Goal: Task Accomplishment & Management: Manage account settings

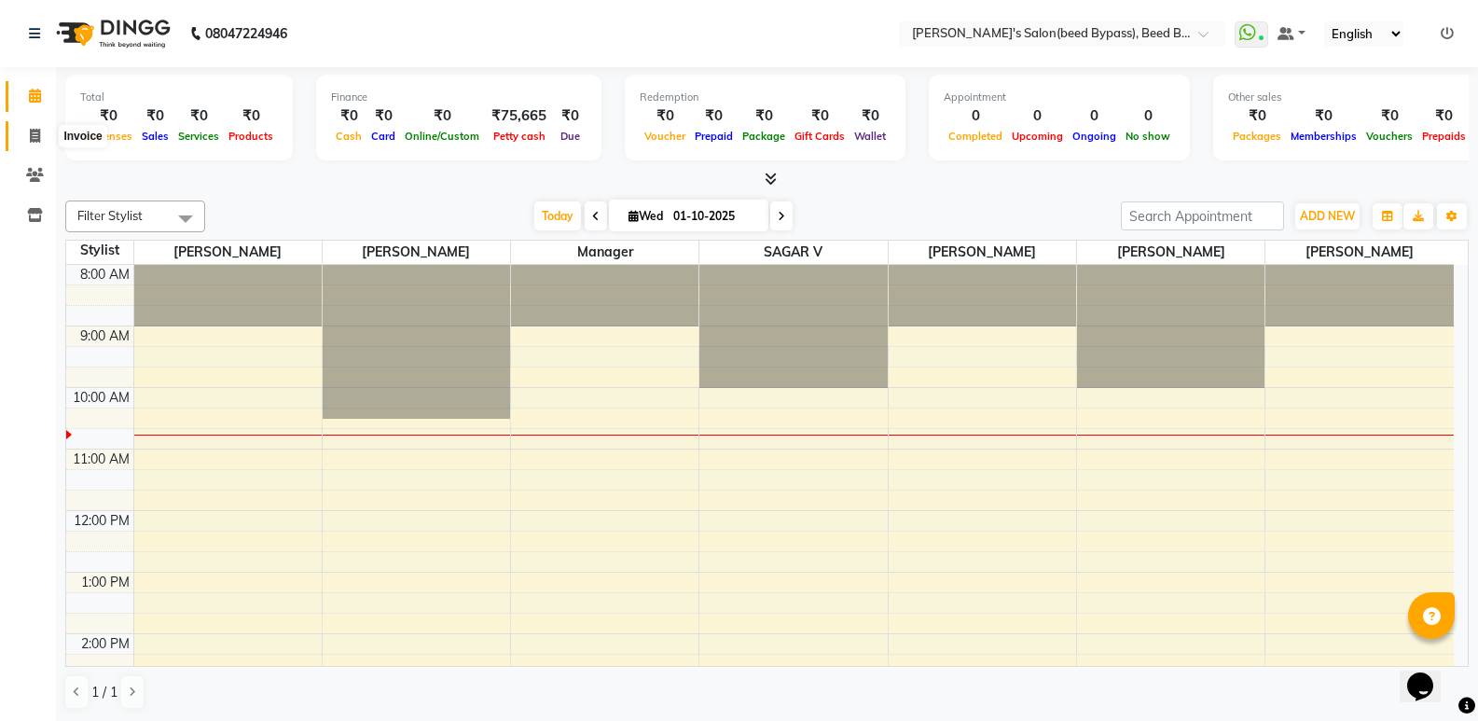
click at [36, 130] on icon at bounding box center [35, 136] width 10 height 14
select select "service"
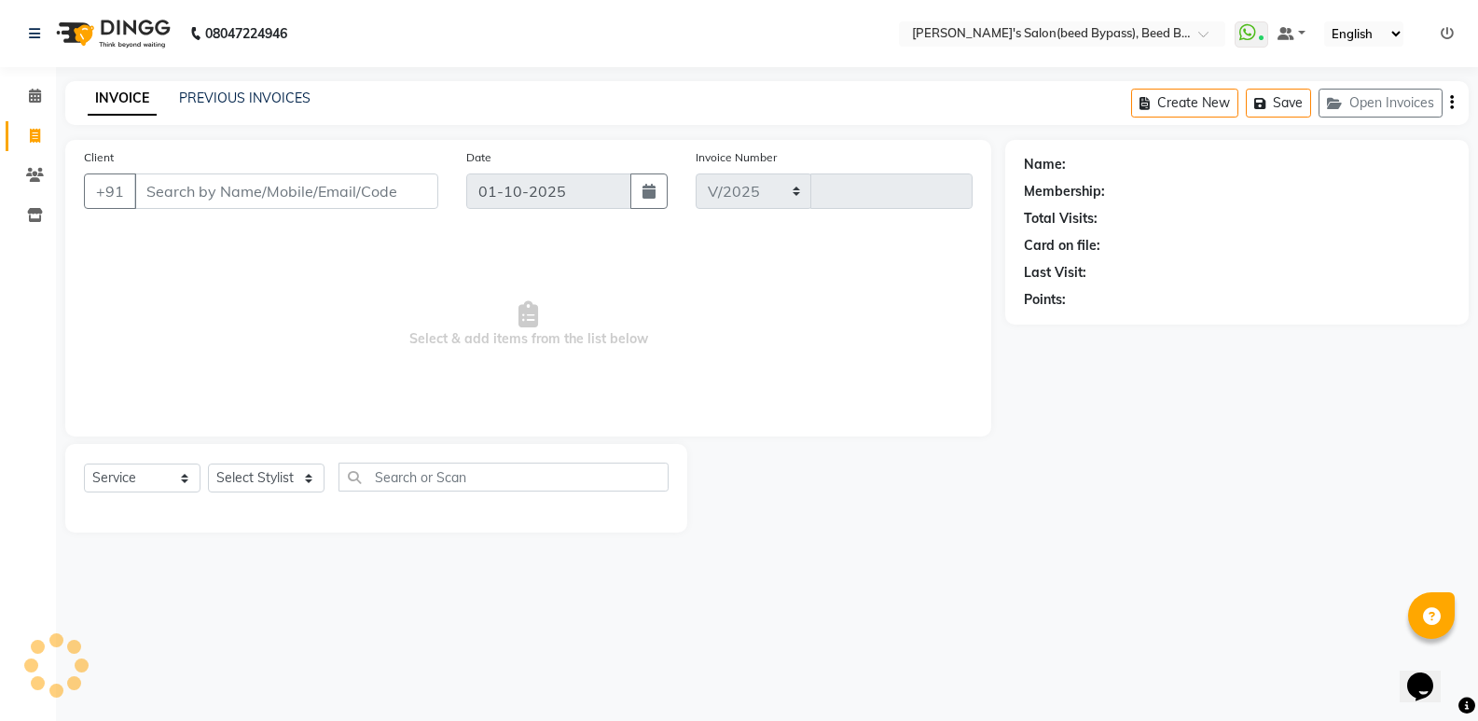
select select "4176"
type input "2826"
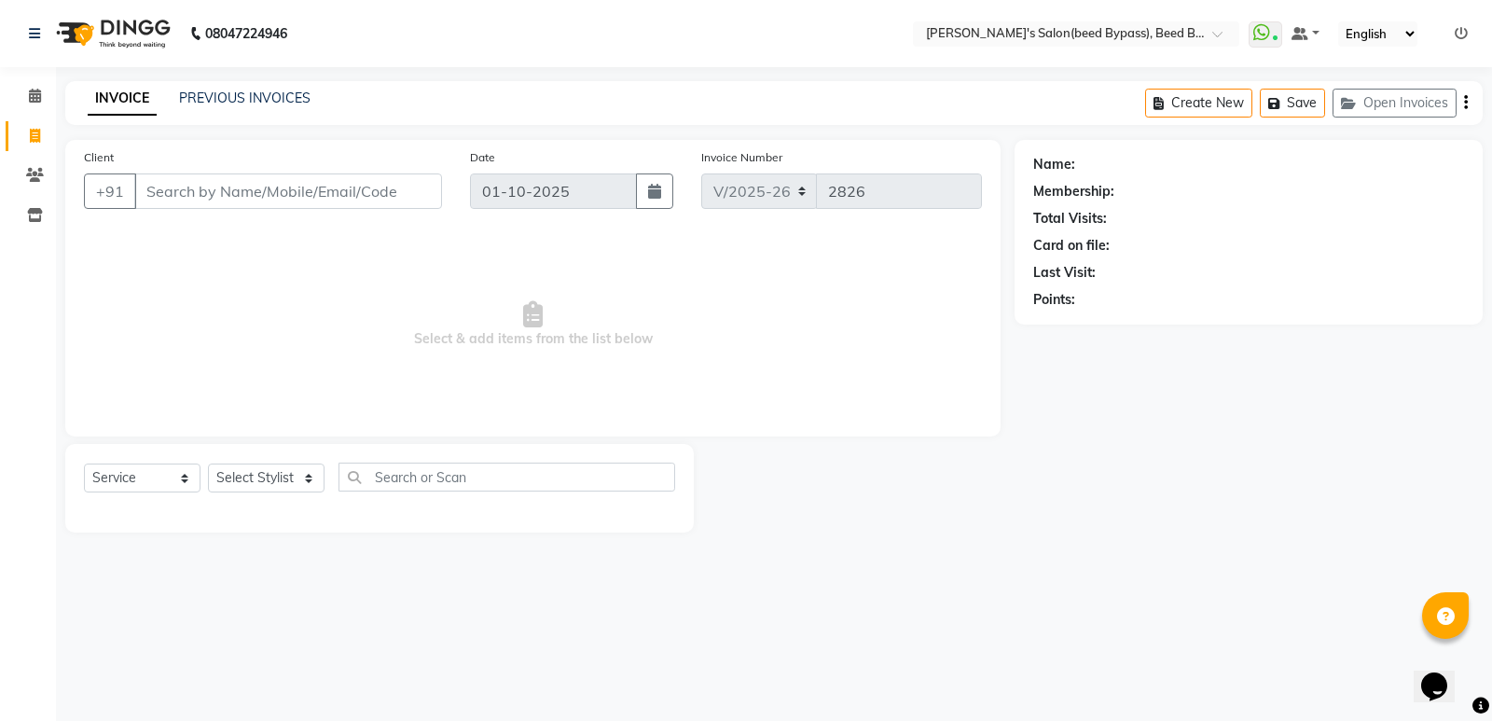
click at [308, 200] on input "Client" at bounding box center [288, 190] width 308 height 35
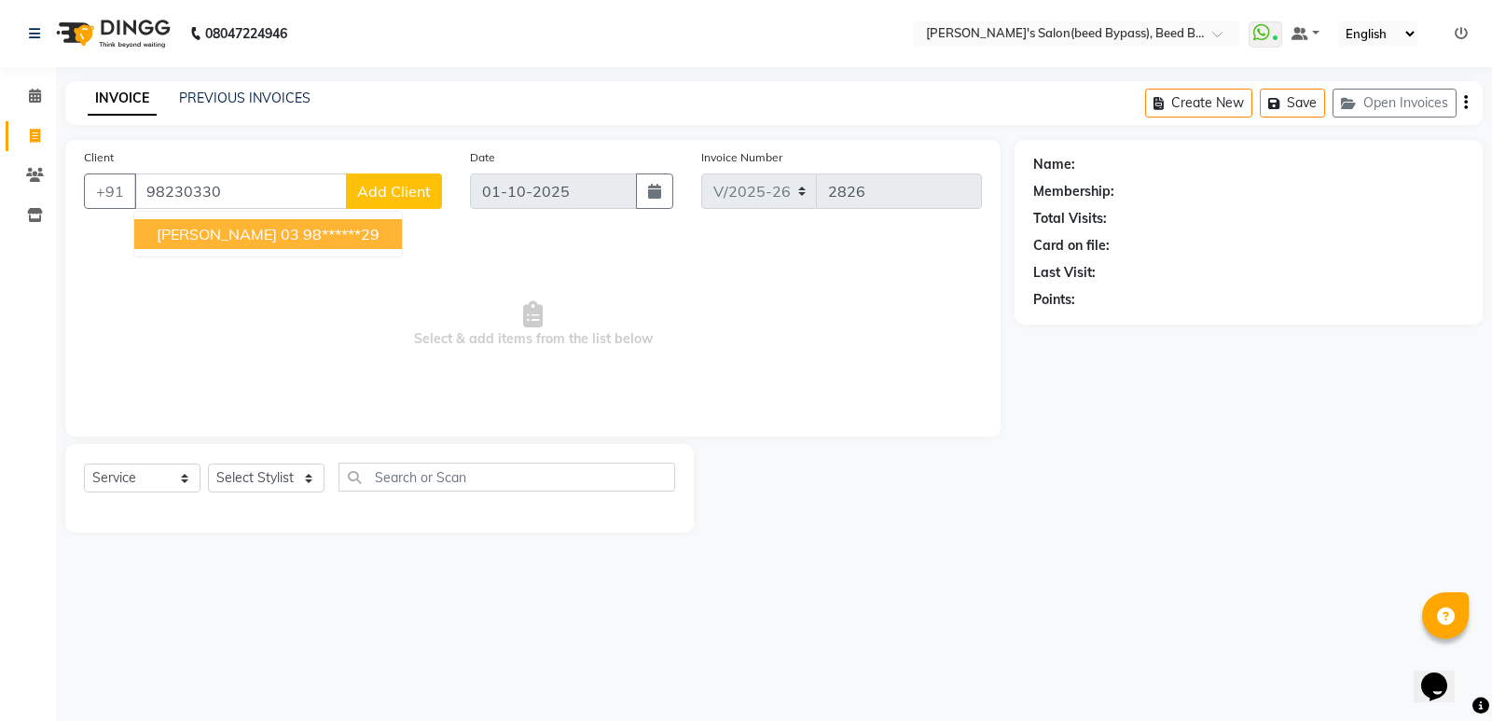
click at [225, 241] on span "[PERSON_NAME] 03" at bounding box center [228, 234] width 143 height 19
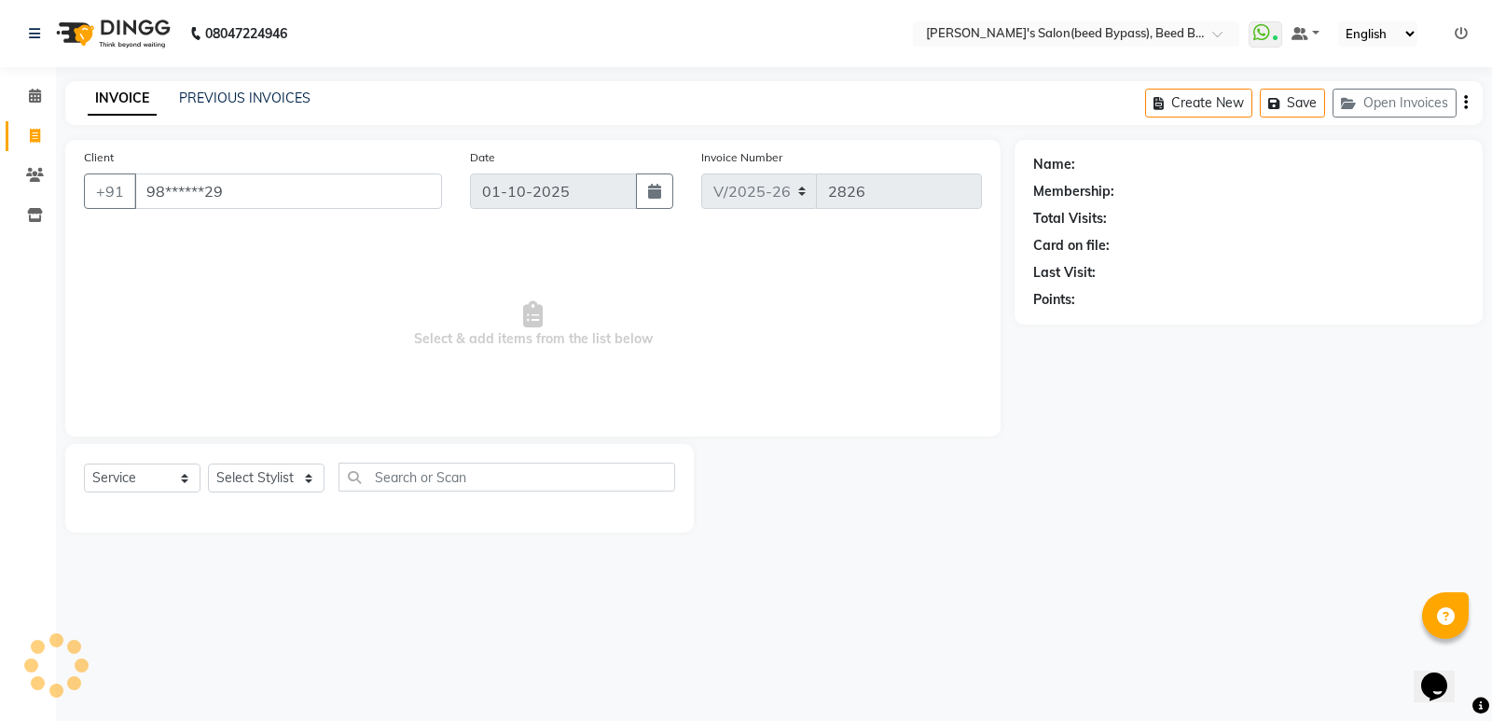
type input "98******29"
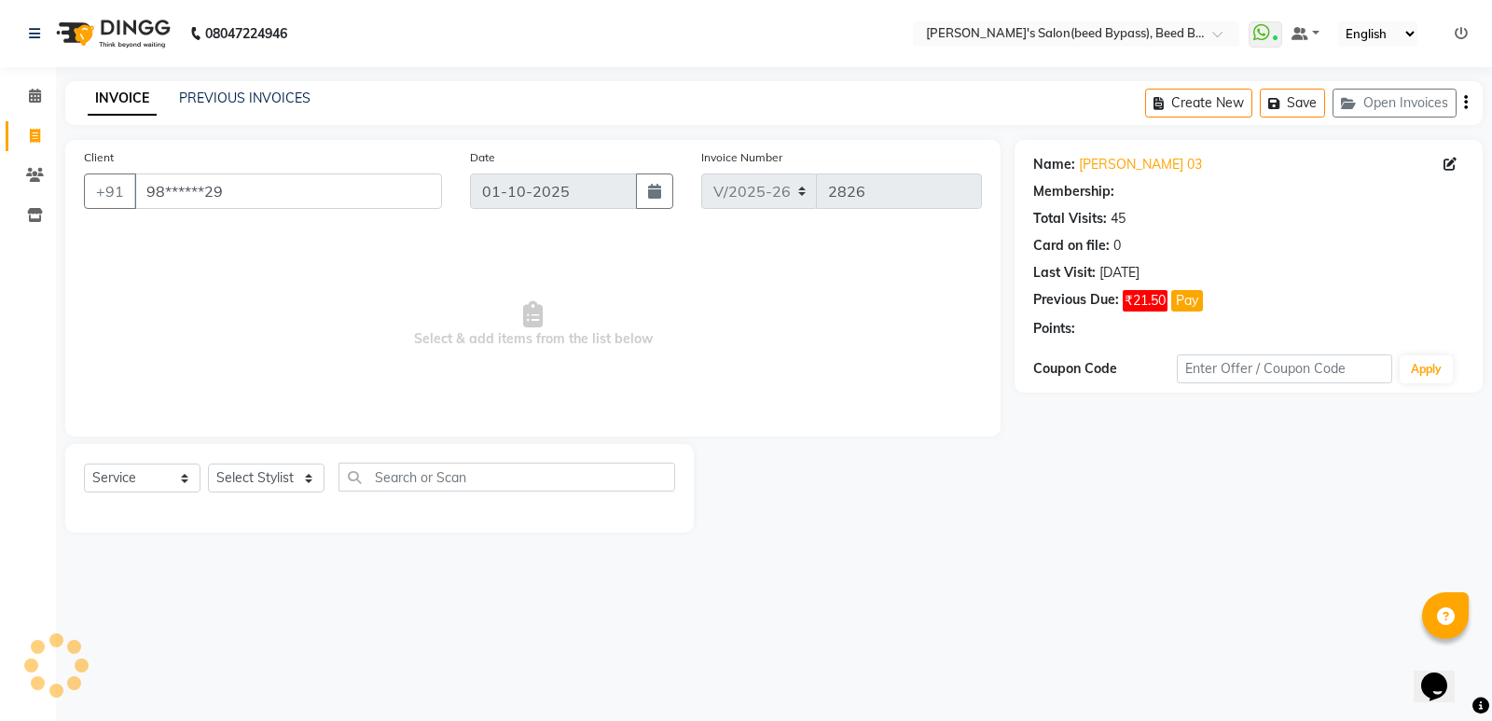
select select "1: Object"
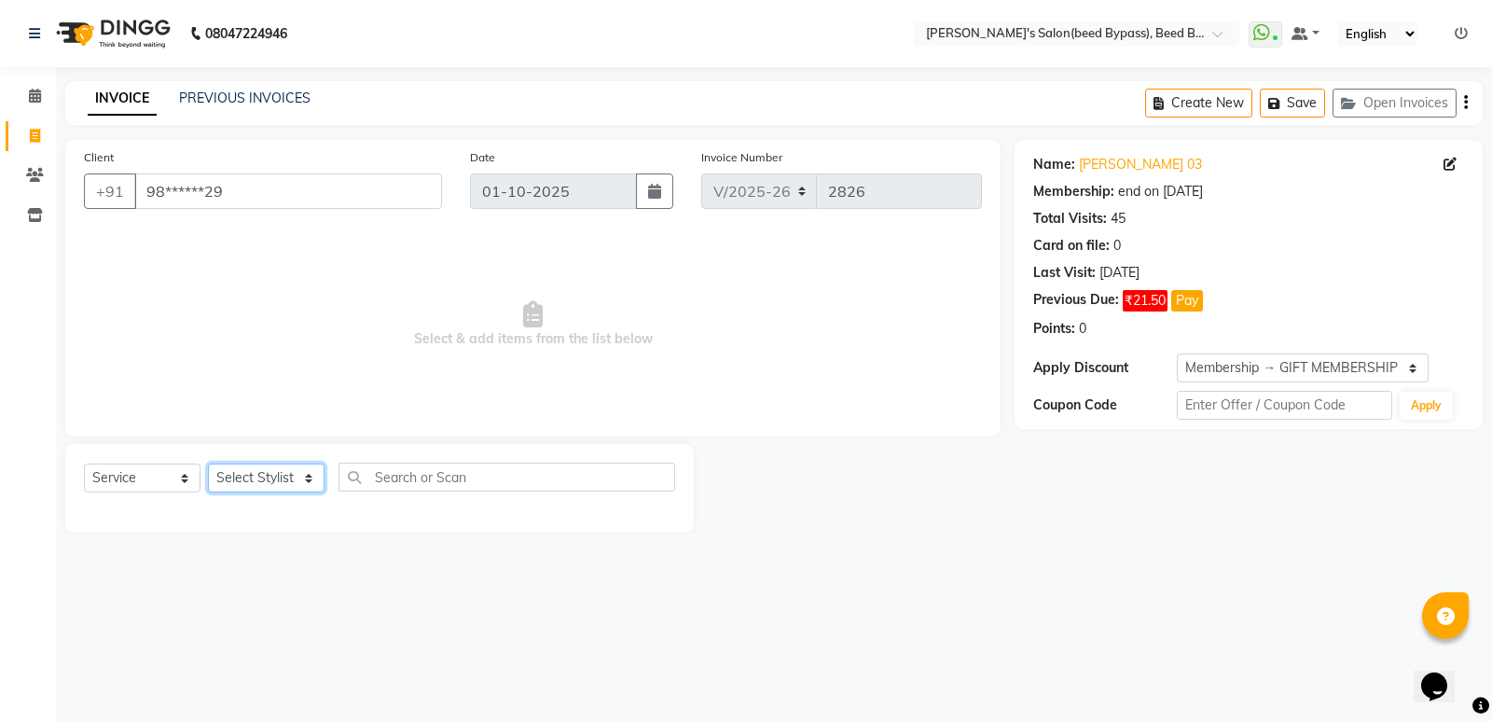
click at [314, 485] on select "Select Stylist [PERSON_NAME] manager [PERSON_NAME] V sagar [PERSON_NAME] [PERSO…" at bounding box center [266, 477] width 117 height 29
select select "83208"
click at [208, 463] on select "Select Stylist [PERSON_NAME] manager [PERSON_NAME] V sagar [PERSON_NAME] [PERSO…" at bounding box center [266, 477] width 117 height 29
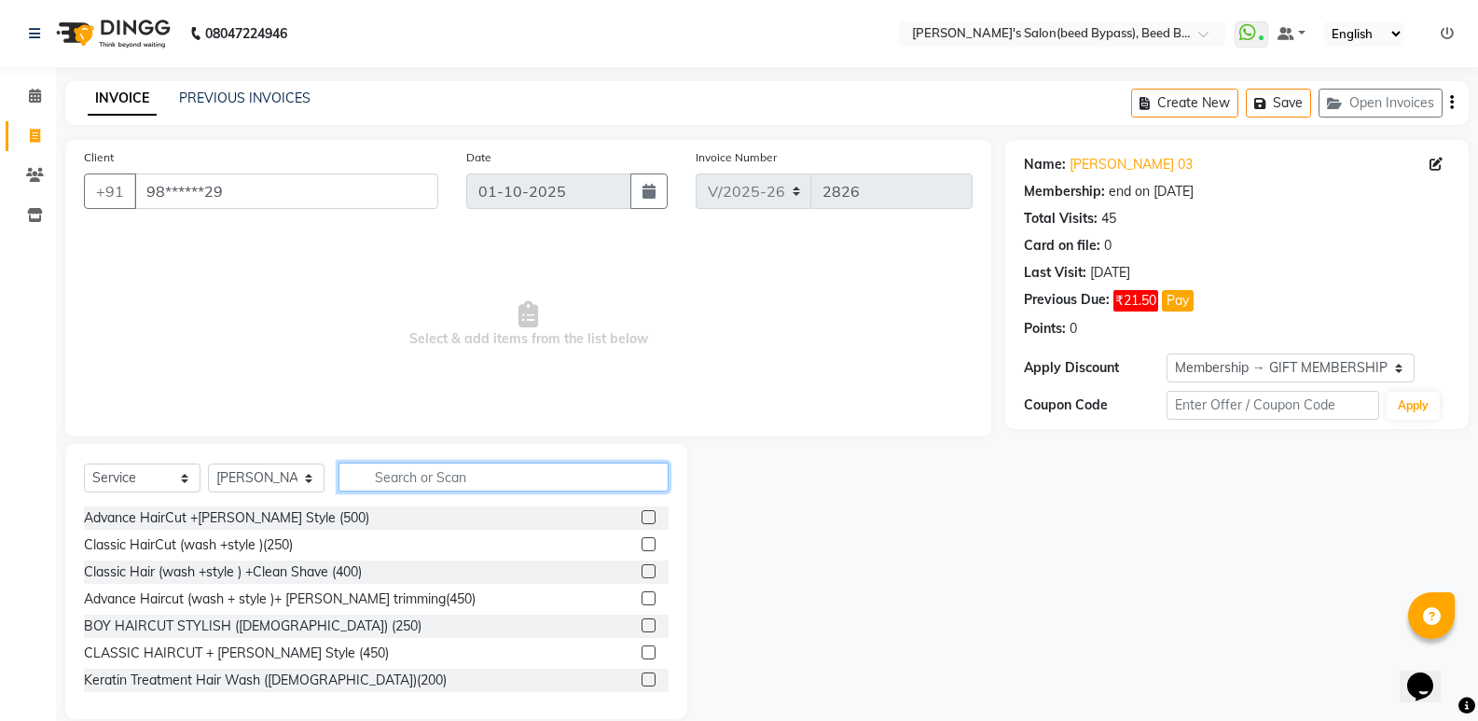
click at [470, 470] on input "text" at bounding box center [503, 476] width 330 height 29
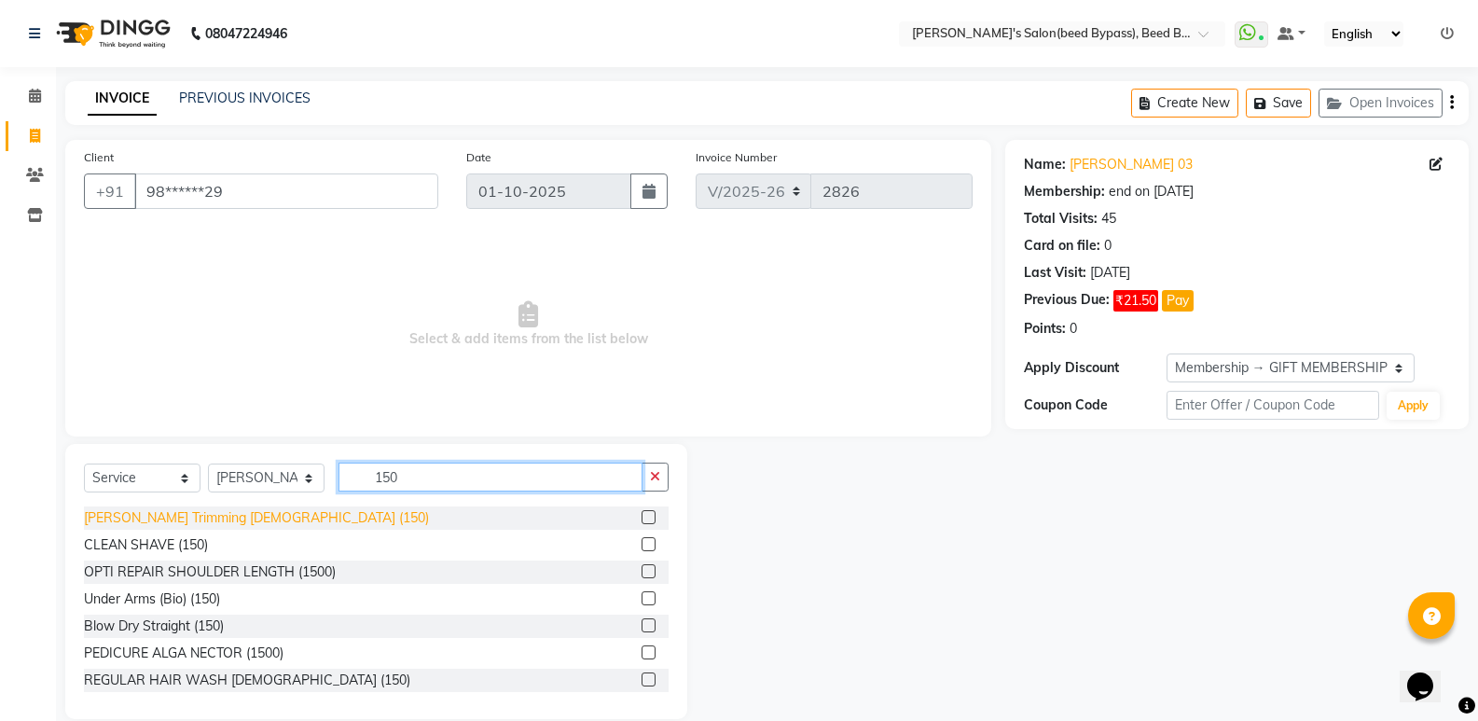
type input "150"
click at [177, 524] on div "[PERSON_NAME] Trimming [DEMOGRAPHIC_DATA] (150)" at bounding box center [256, 518] width 345 height 20
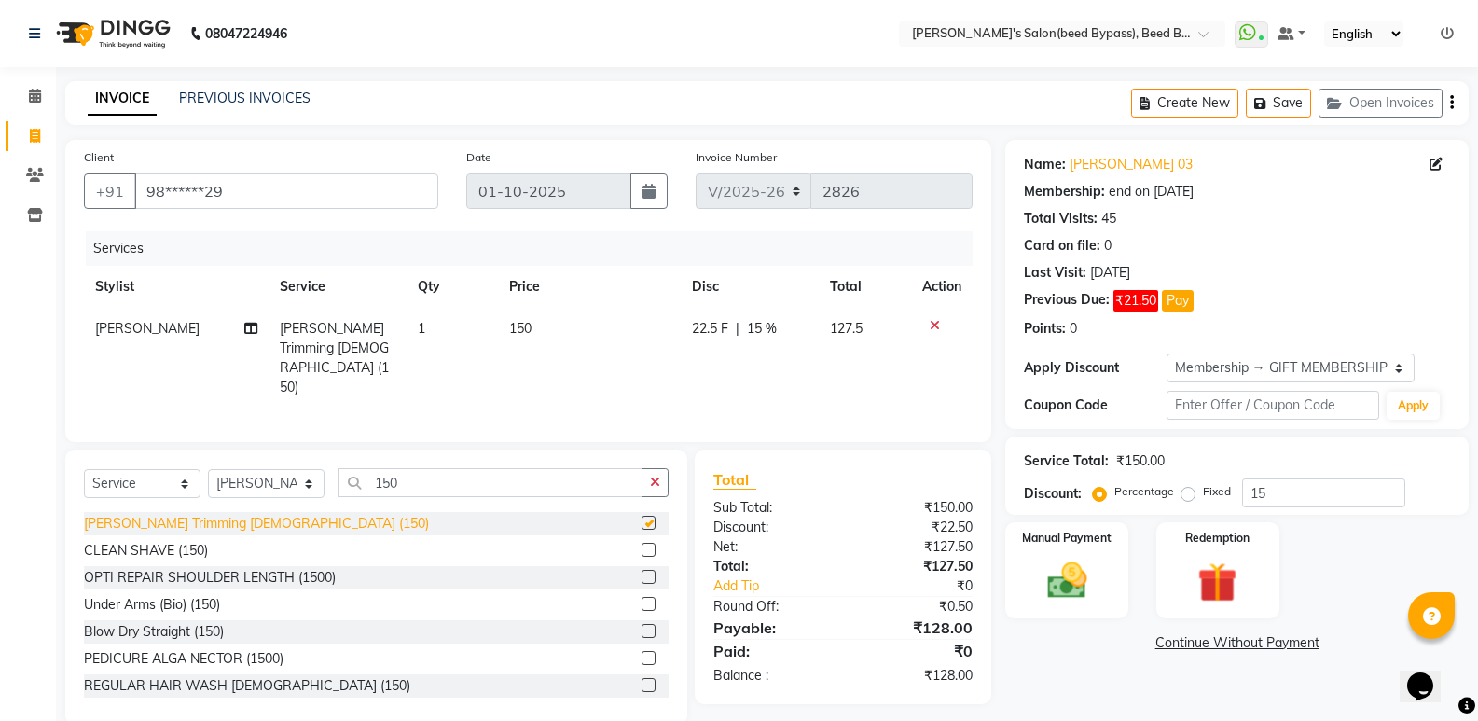
checkbox input "false"
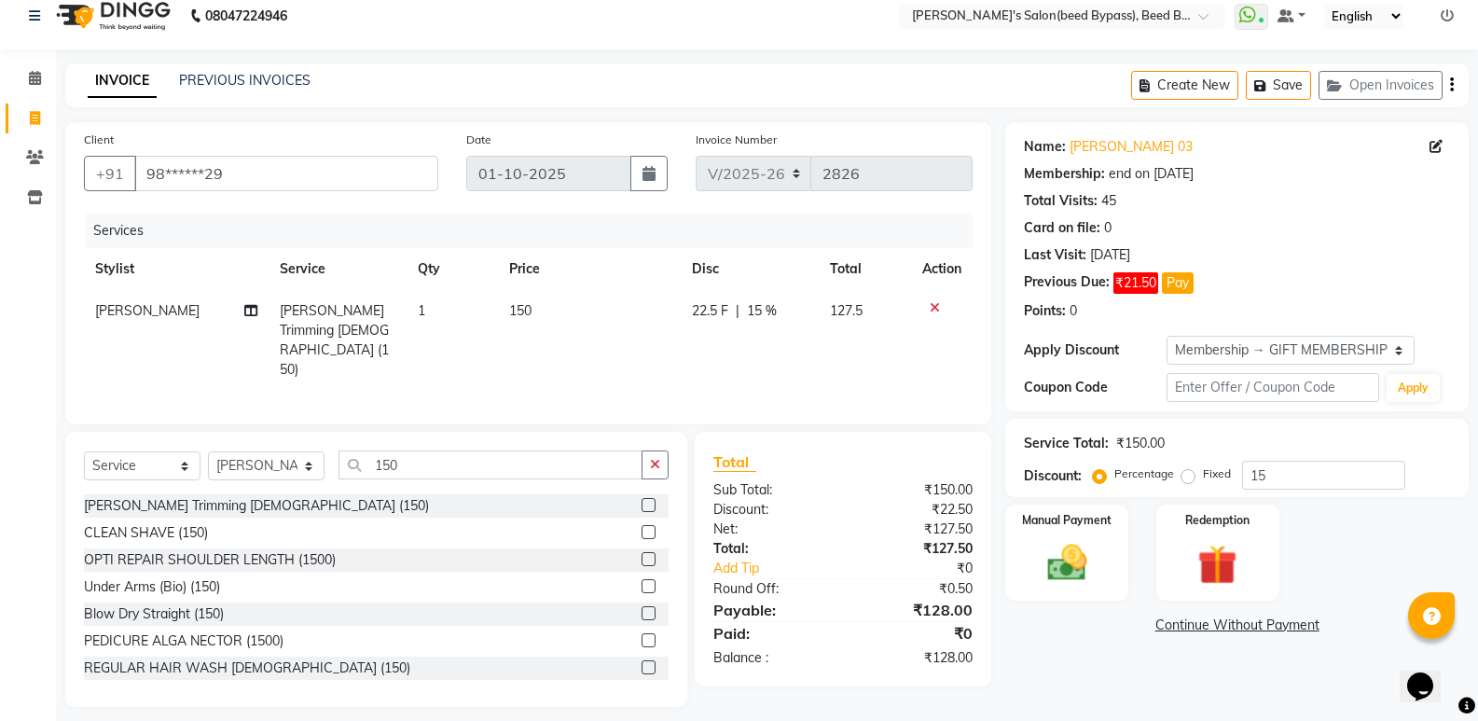
scroll to position [26, 0]
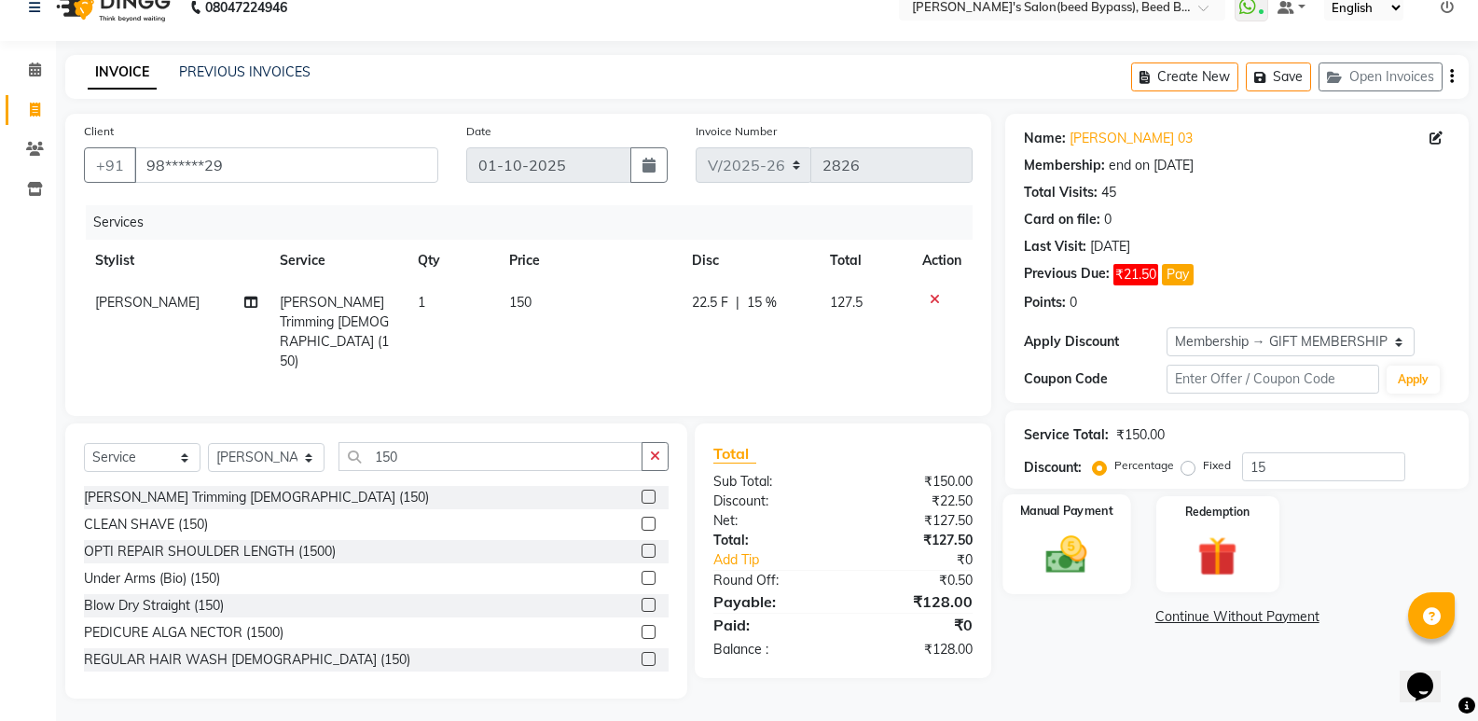
click at [1039, 539] on img at bounding box center [1066, 554] width 66 height 48
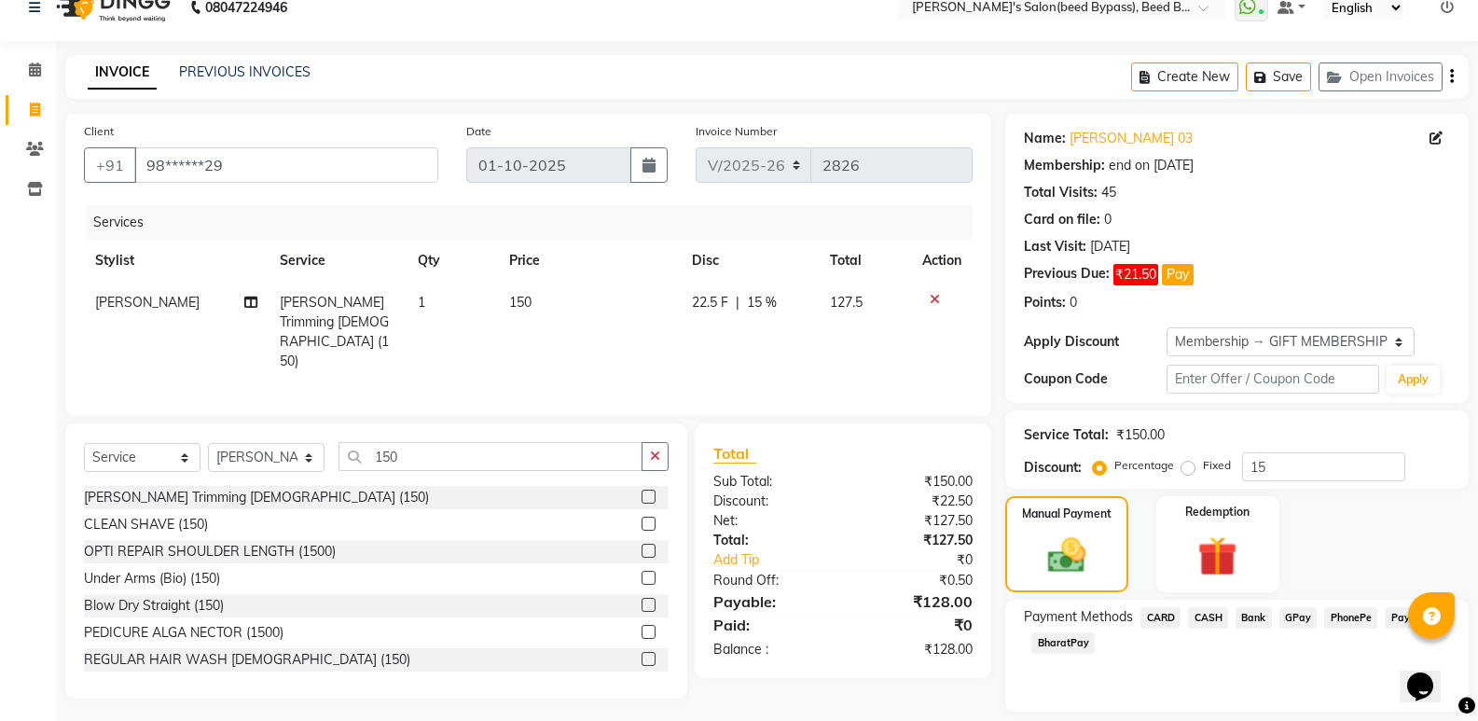
click at [1212, 620] on span "CASH" at bounding box center [1208, 617] width 40 height 21
click at [1219, 679] on input "128" at bounding box center [1313, 679] width 274 height 29
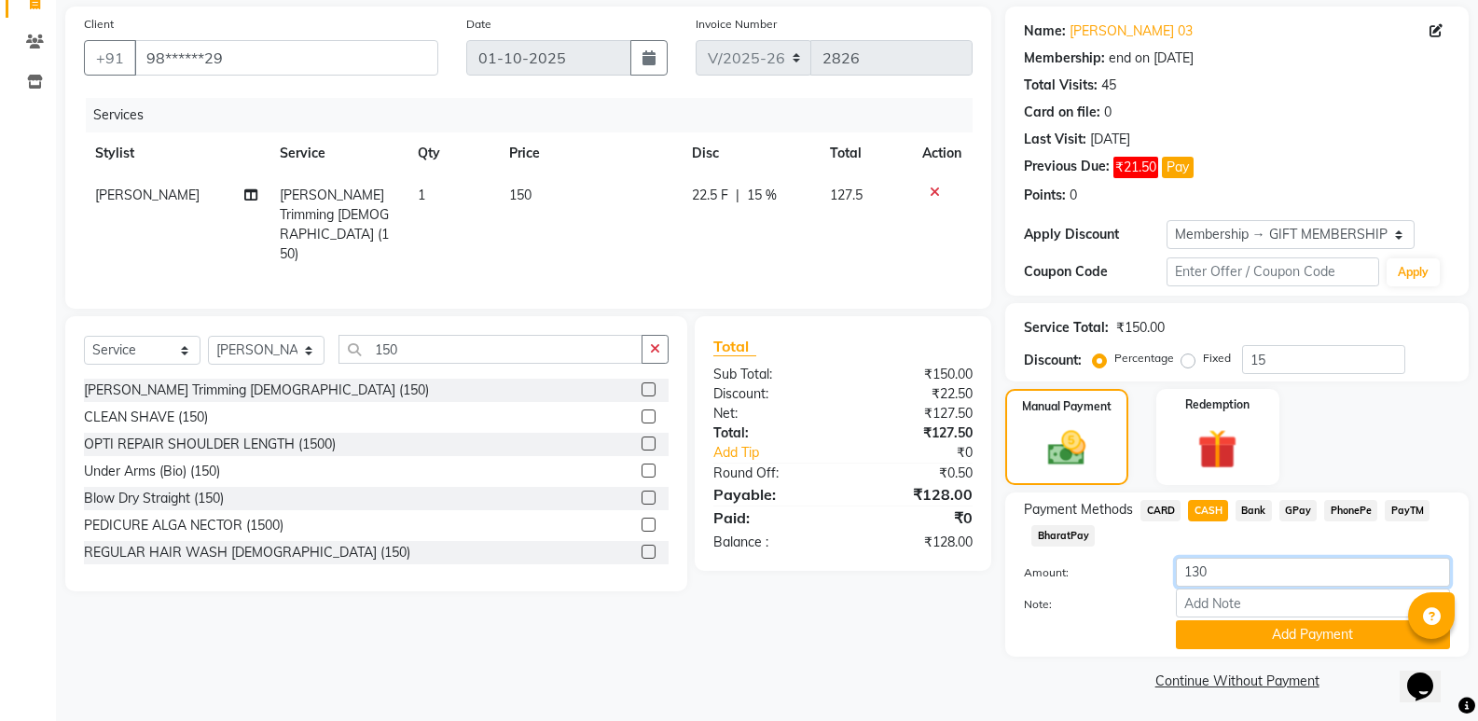
scroll to position [135, 0]
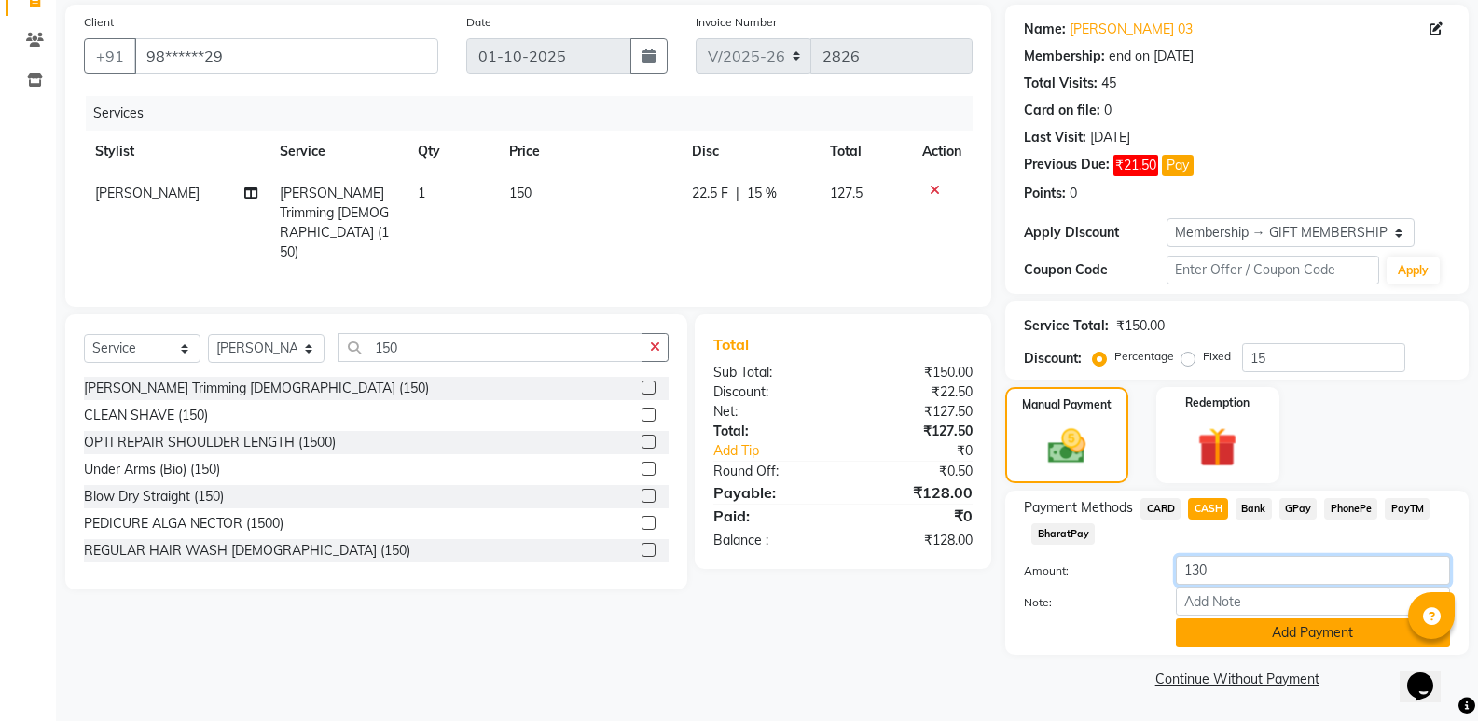
type input "130"
click at [1276, 640] on button "Add Payment" at bounding box center [1313, 632] width 274 height 29
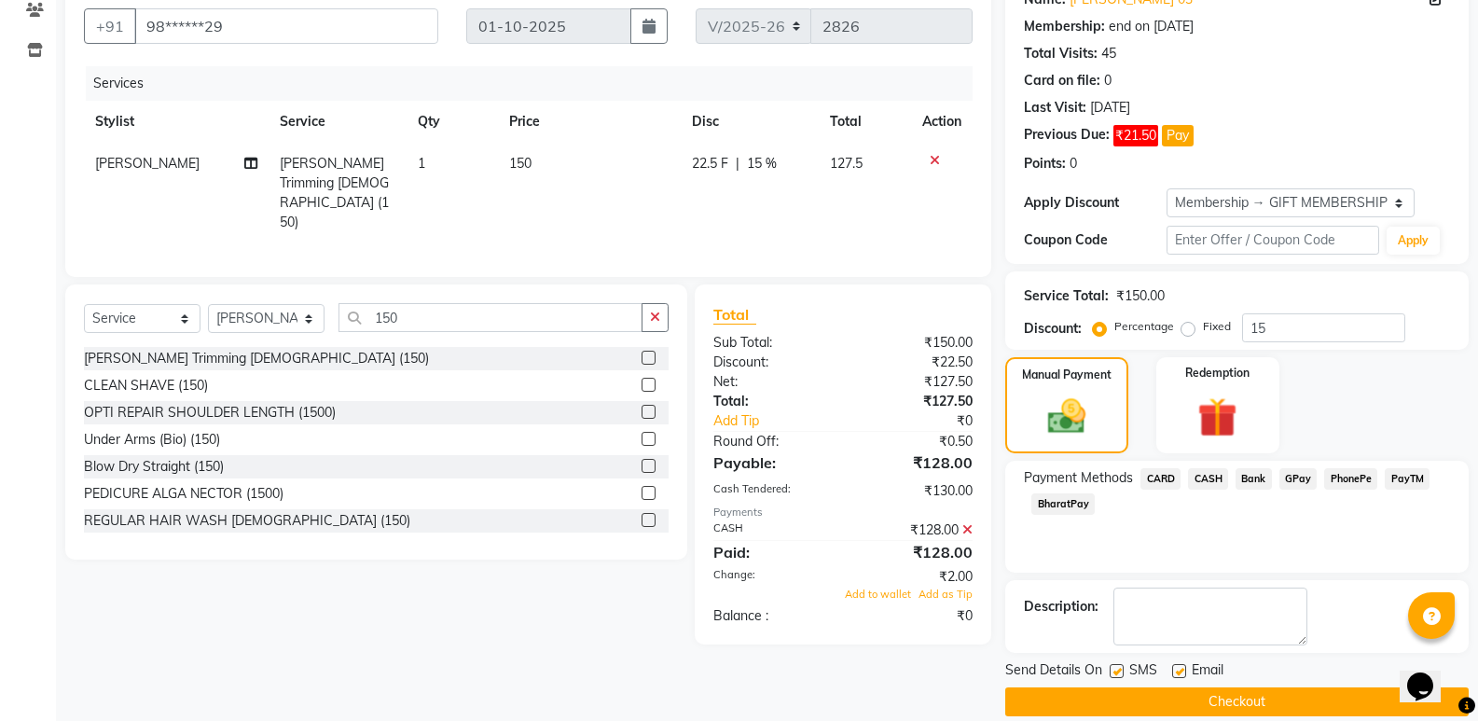
scroll to position [188, 0]
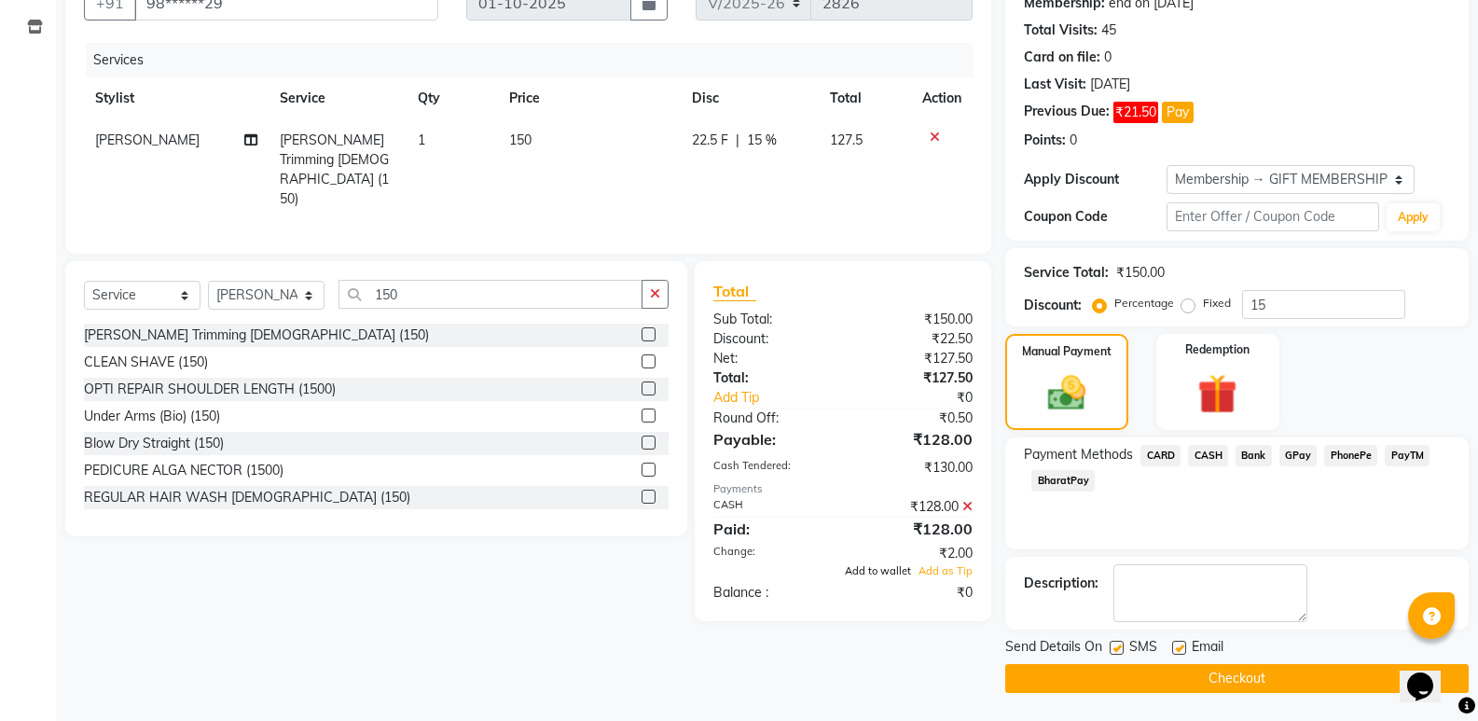
click at [887, 569] on span "Add to wallet" at bounding box center [878, 570] width 66 height 13
click at [1194, 672] on button "Checkout" at bounding box center [1236, 678] width 463 height 29
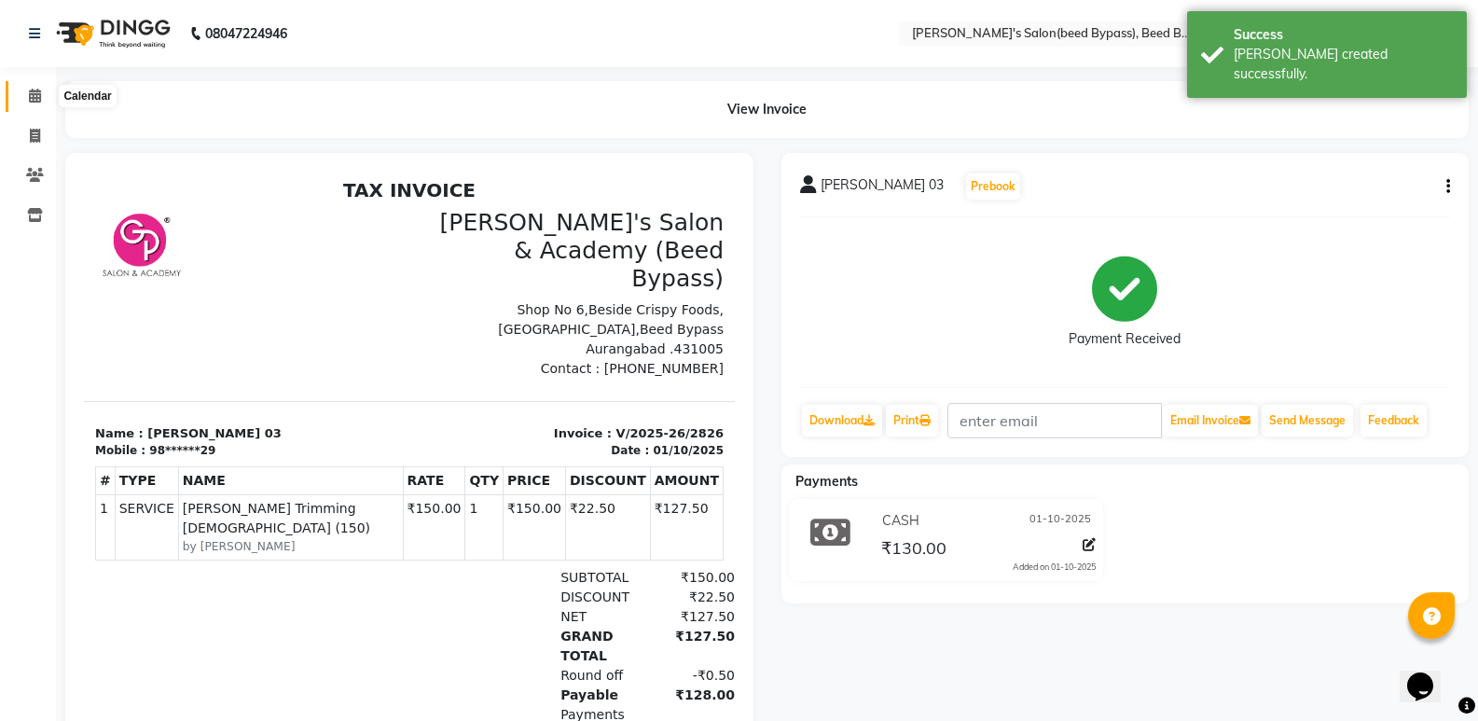
click at [37, 103] on span at bounding box center [35, 96] width 33 height 21
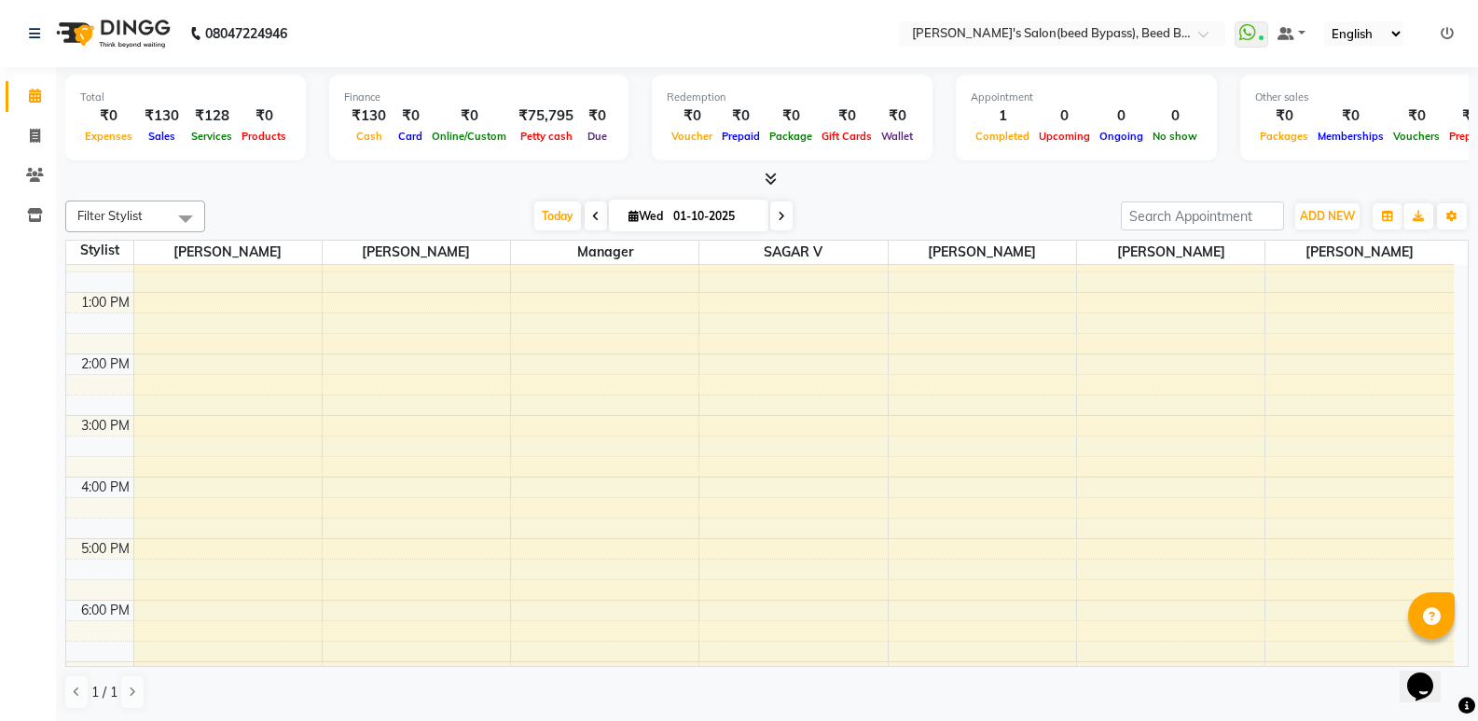
scroll to position [93, 0]
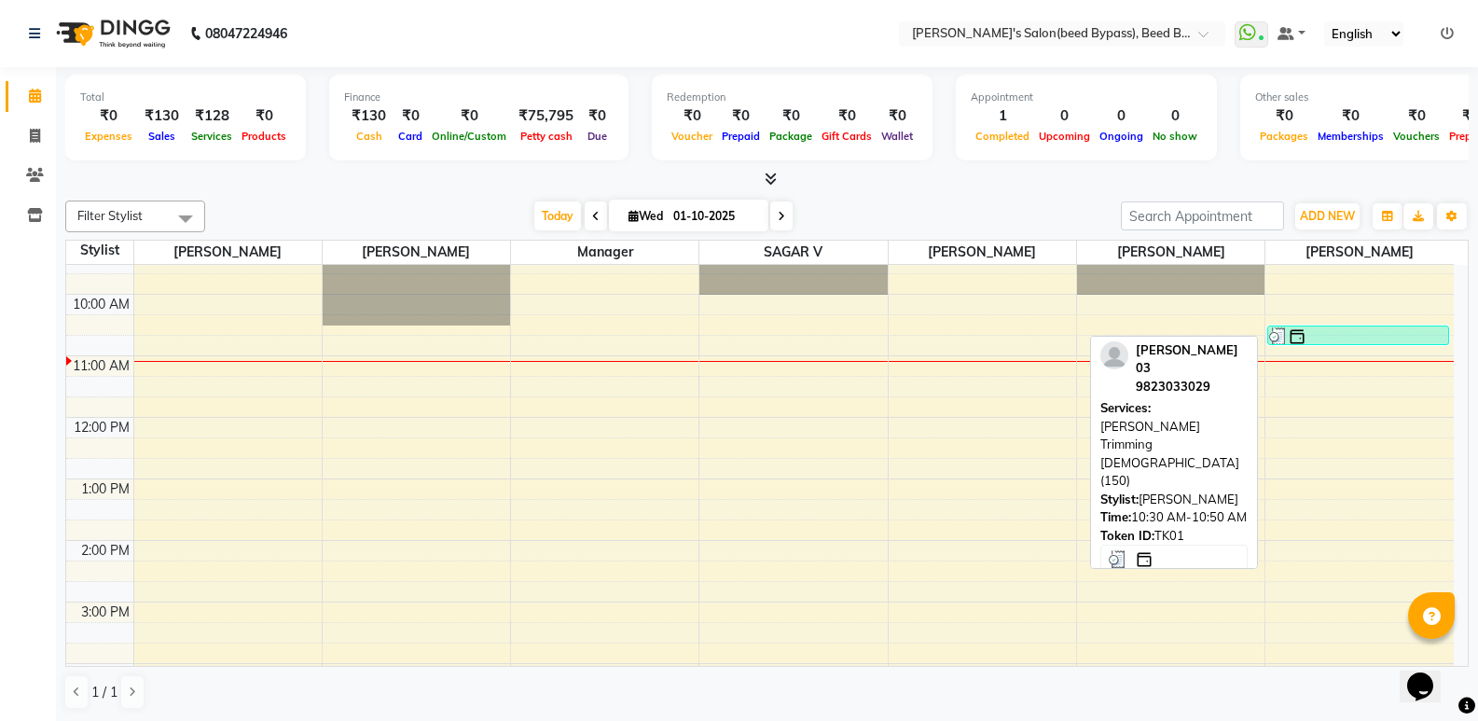
click at [1376, 338] on div at bounding box center [1358, 336] width 178 height 19
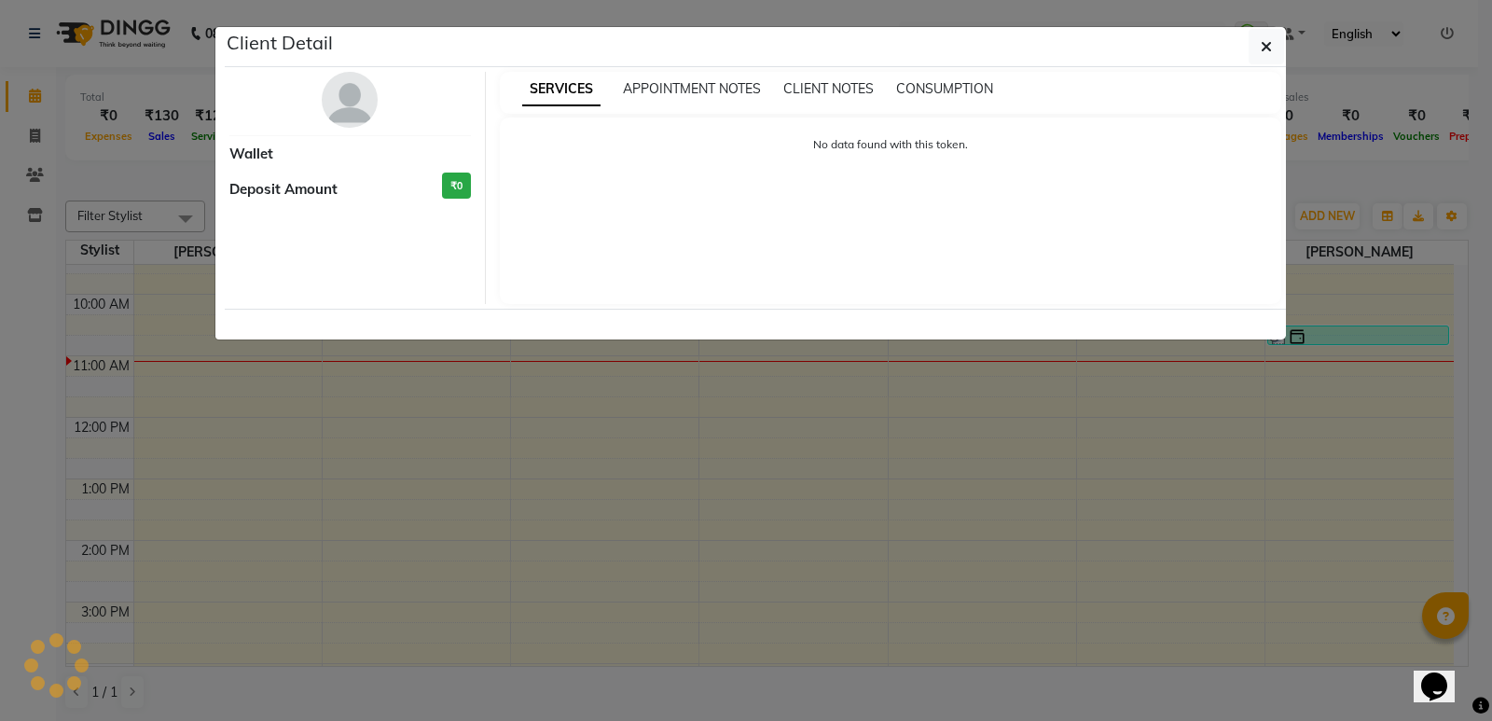
select select "3"
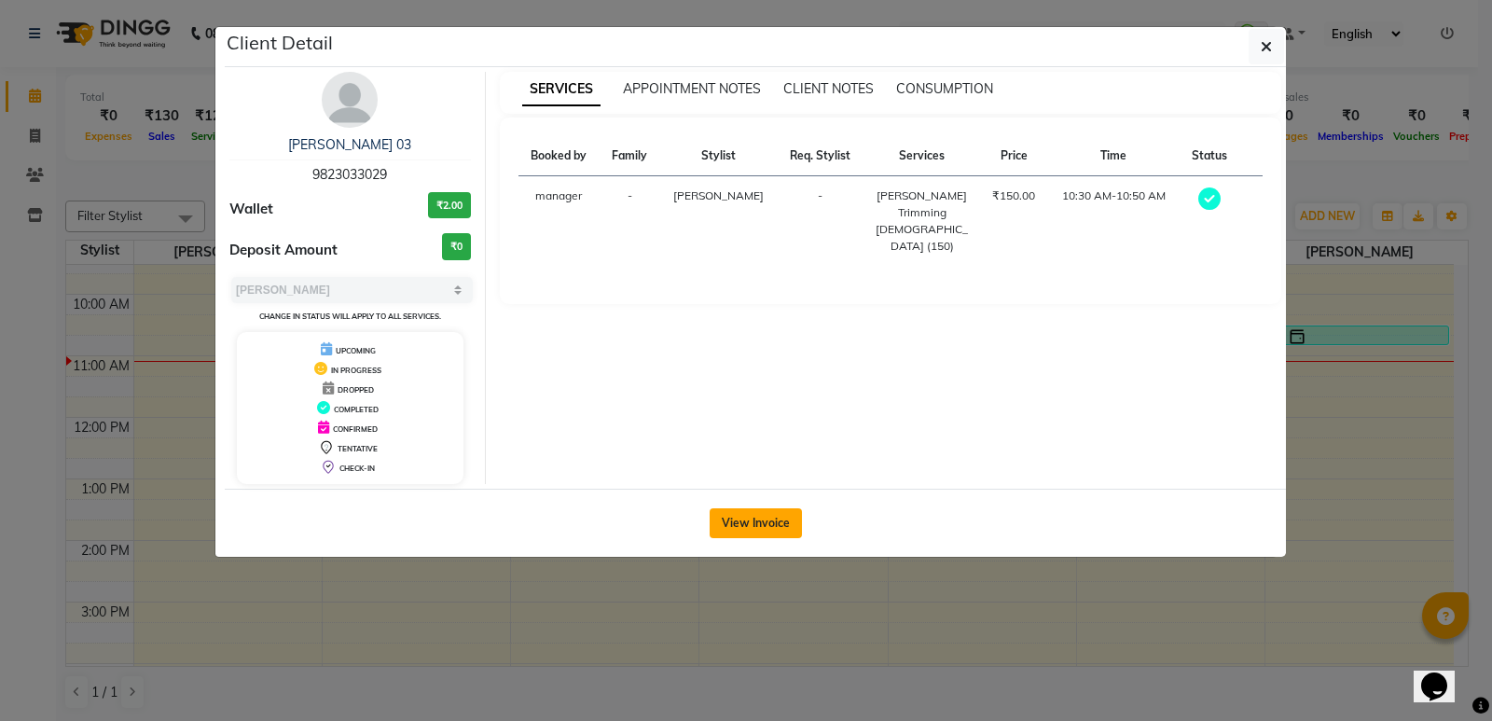
click at [732, 525] on button "View Invoice" at bounding box center [755, 523] width 92 height 30
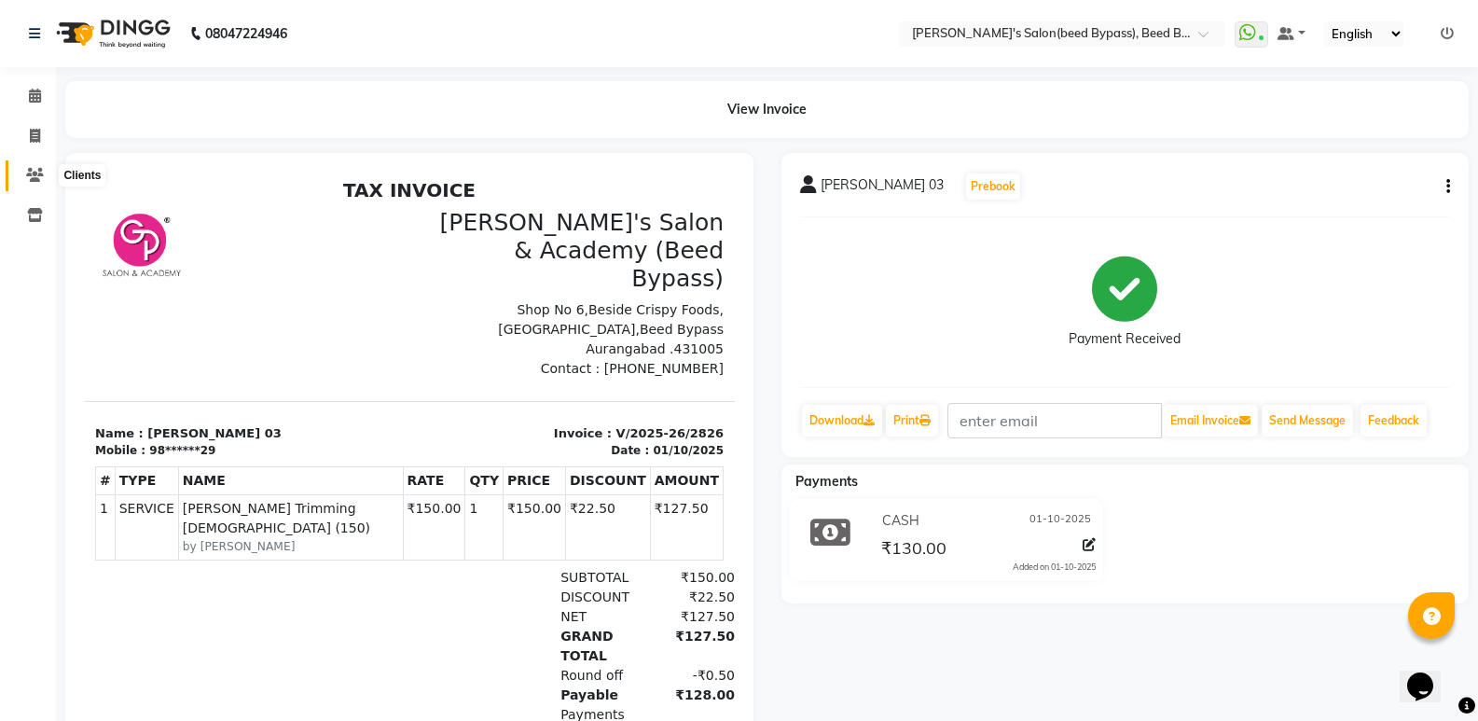
click at [34, 174] on icon at bounding box center [35, 175] width 18 height 14
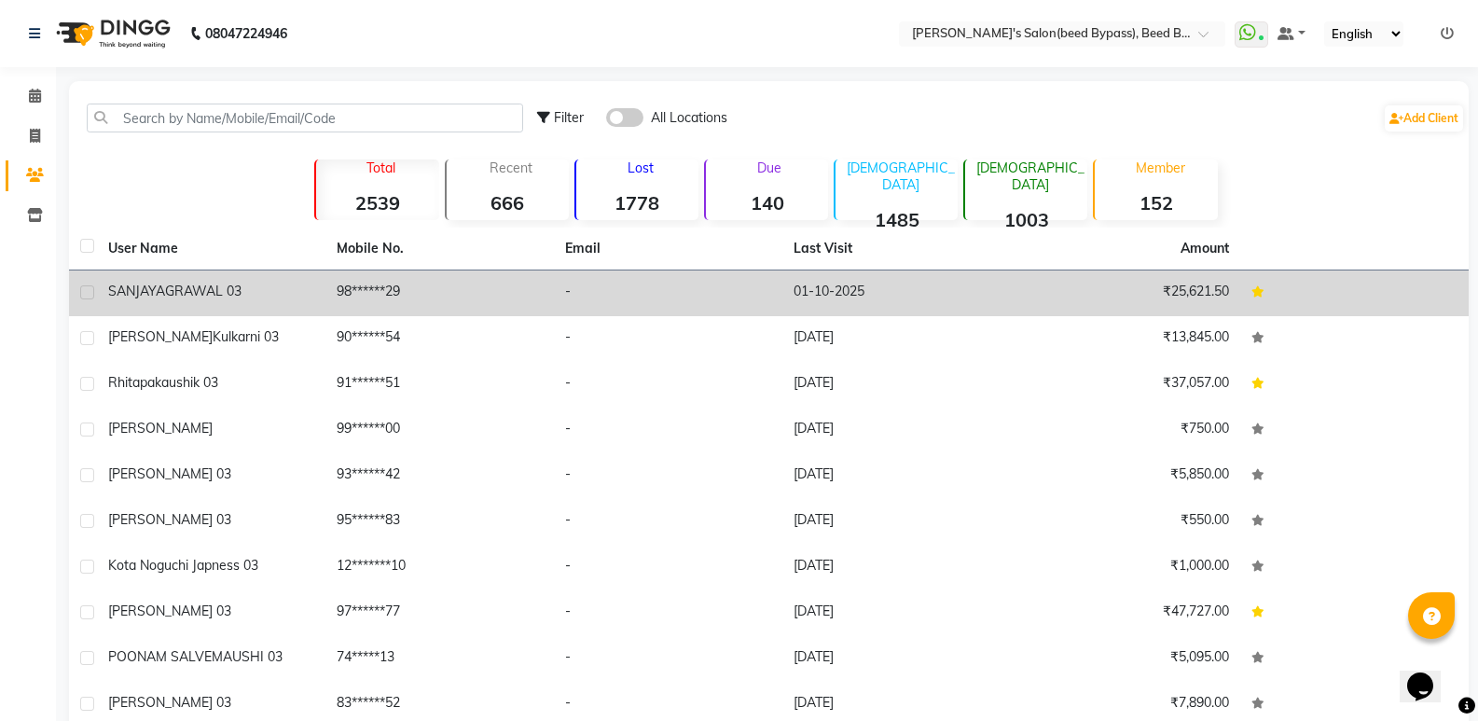
click at [150, 284] on span "SANJAY" at bounding box center [132, 290] width 48 height 17
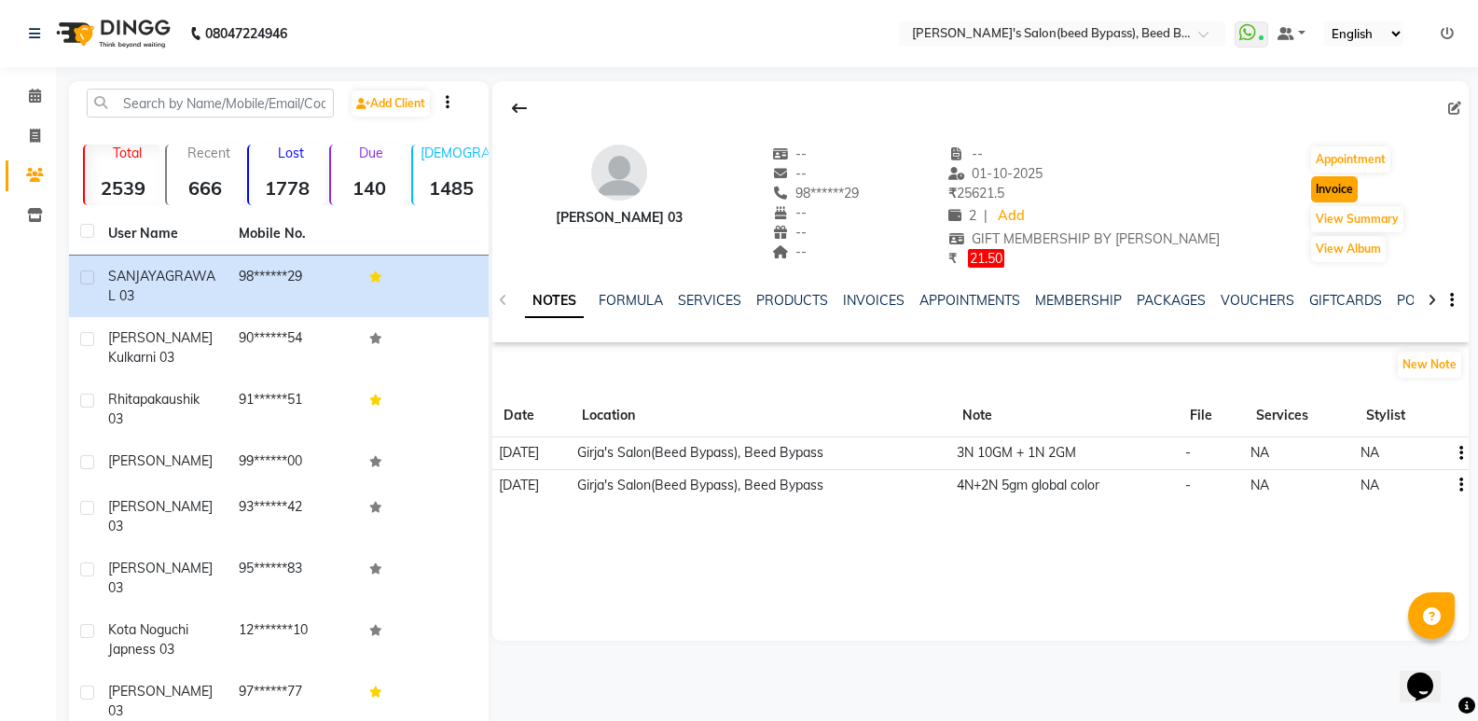
click at [1328, 187] on button "Invoice" at bounding box center [1334, 189] width 47 height 26
select select "4176"
select select "service"
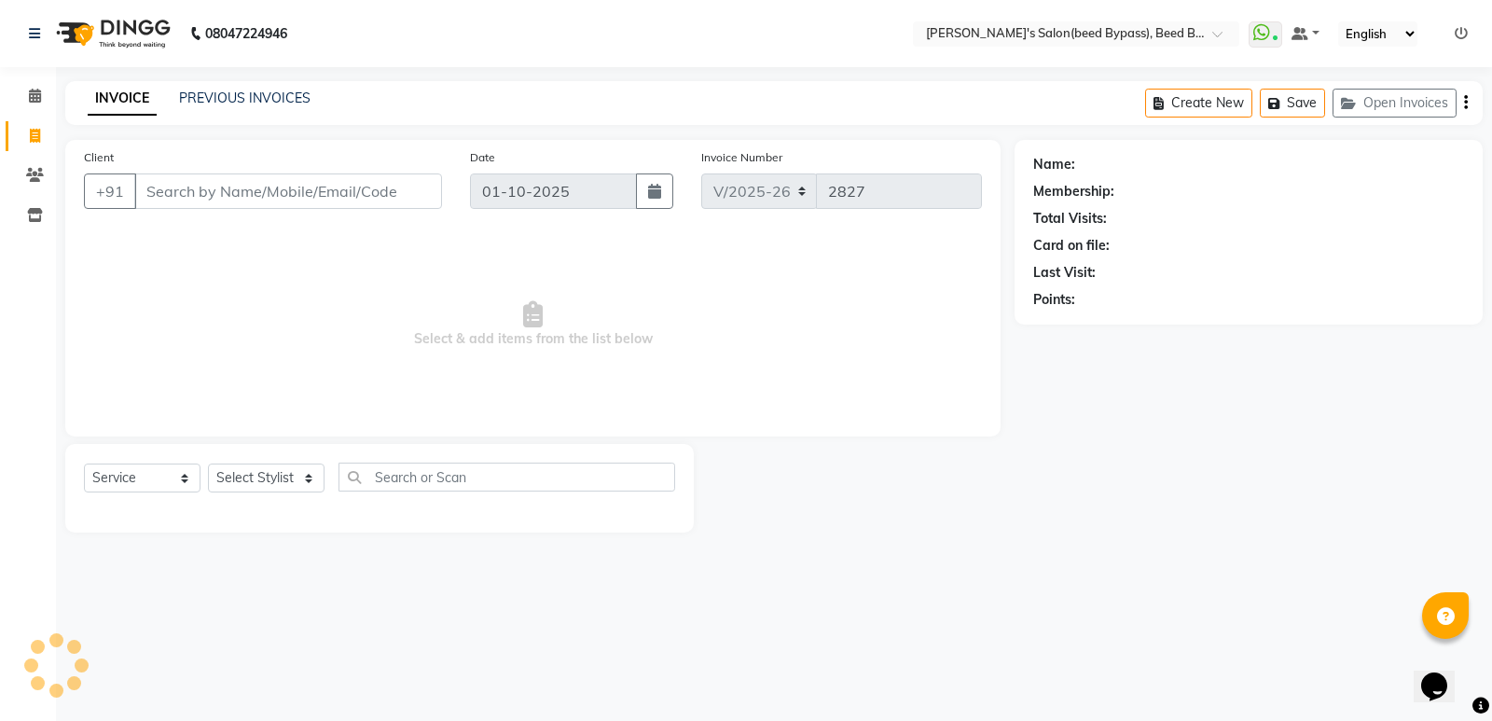
type input "98******29"
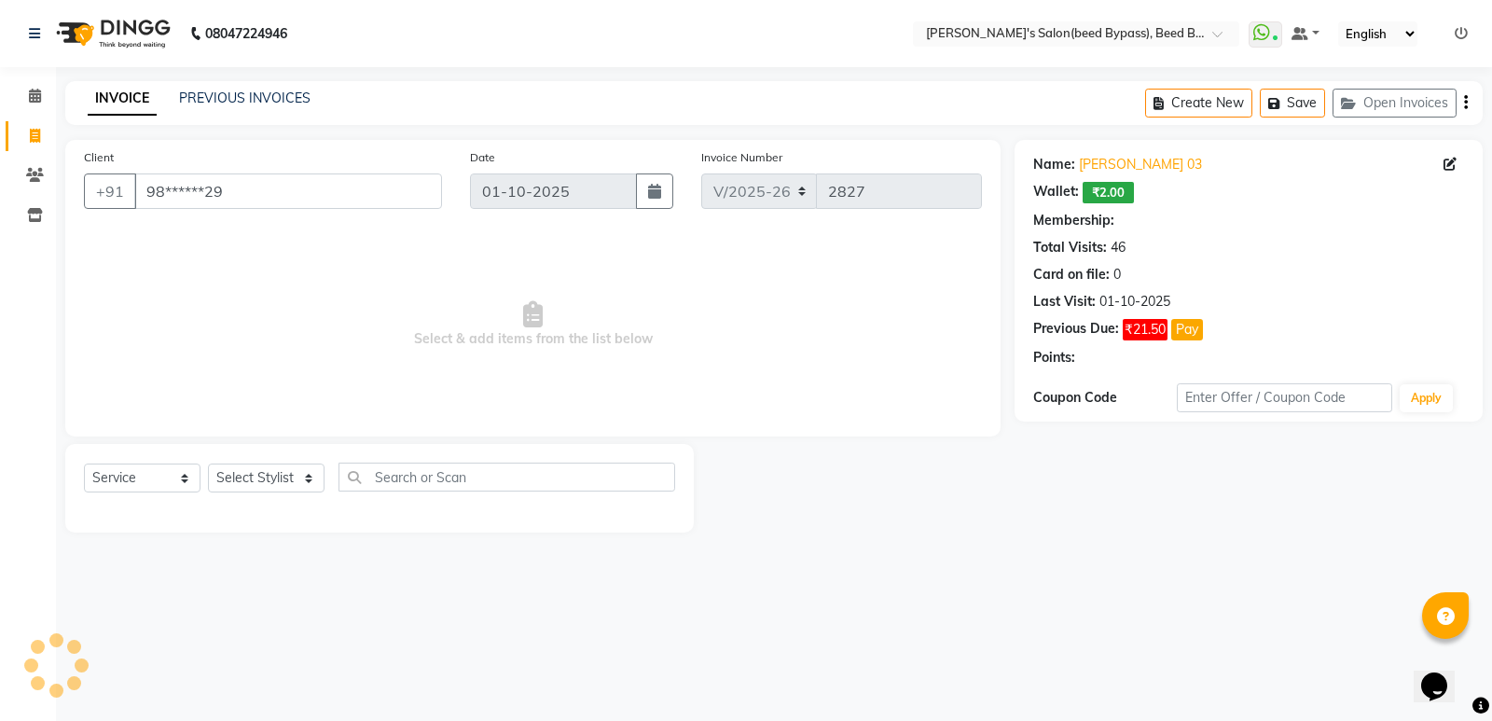
select select "1: Object"
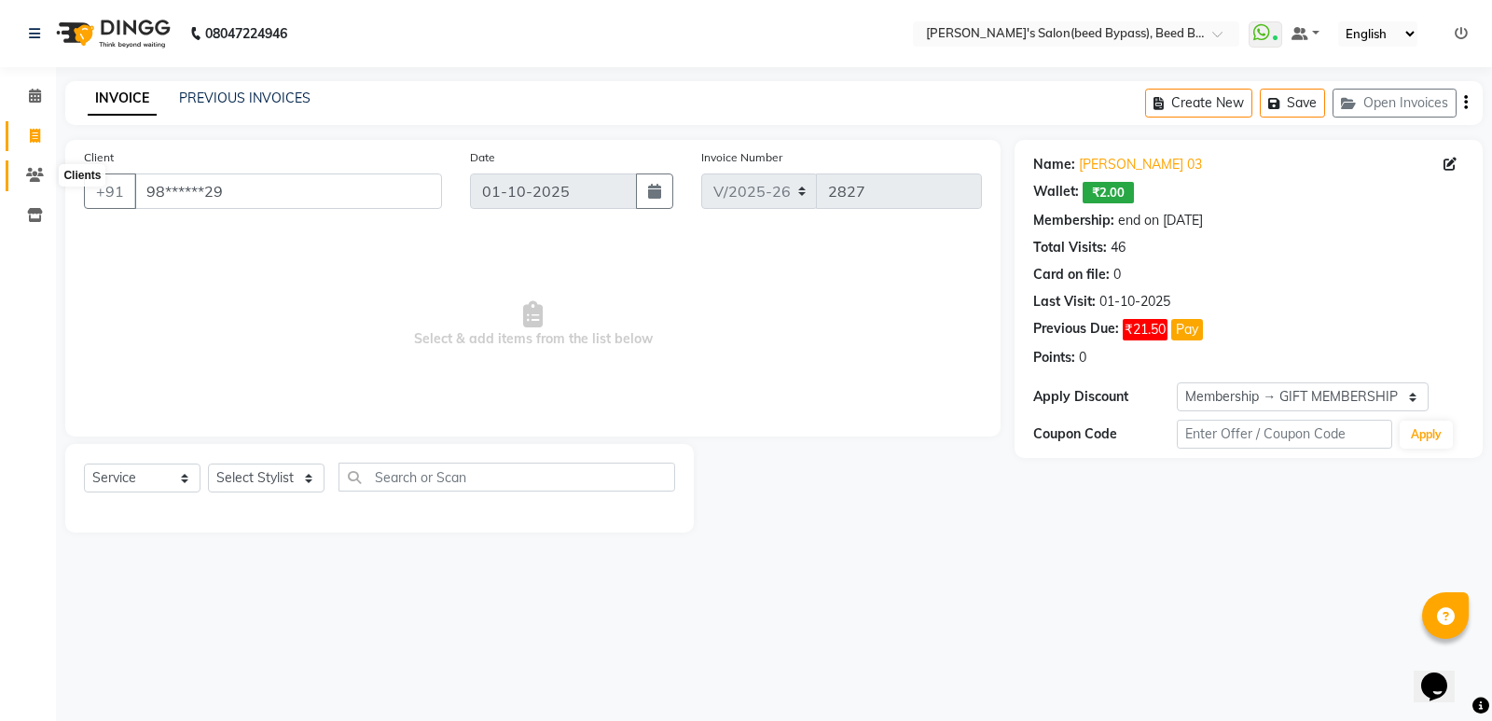
click at [29, 177] on icon at bounding box center [35, 175] width 18 height 14
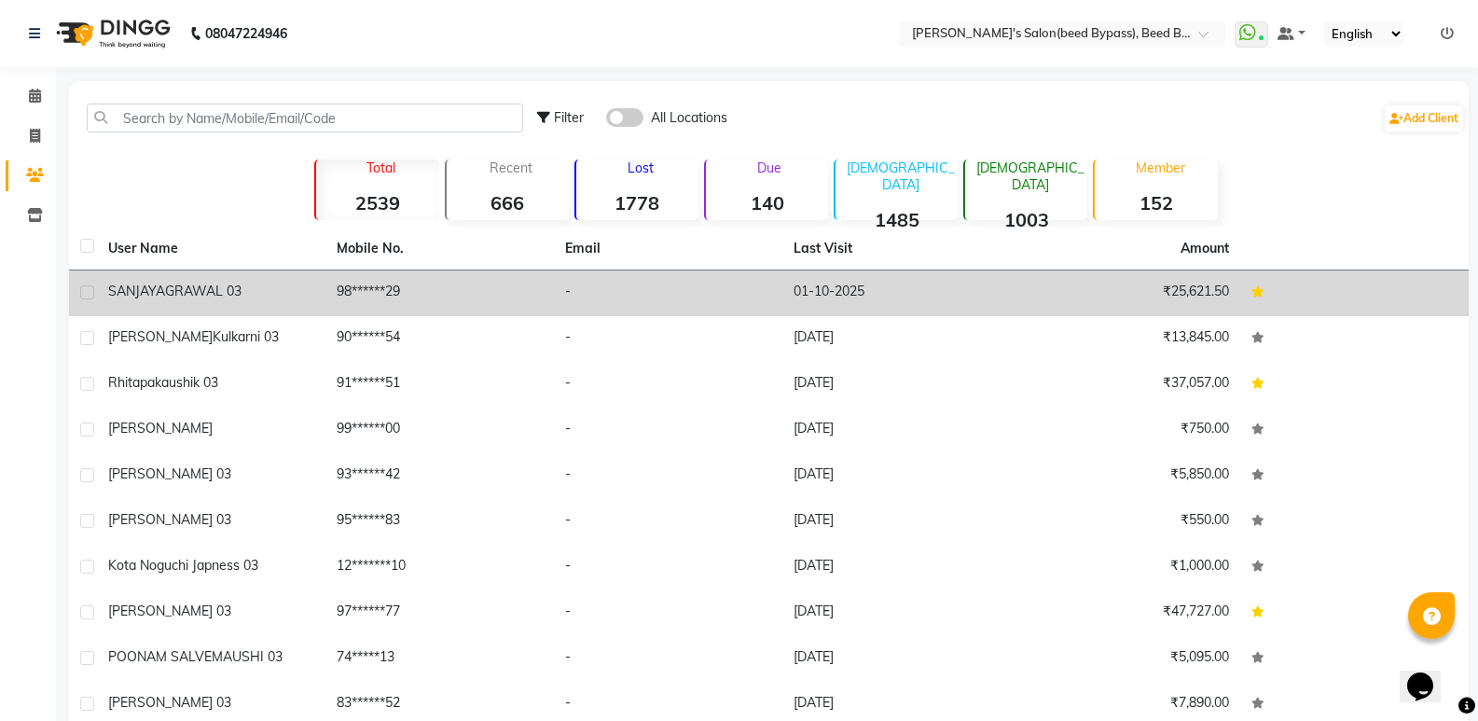
click at [182, 285] on span "AGRAWAL 03" at bounding box center [199, 290] width 86 height 17
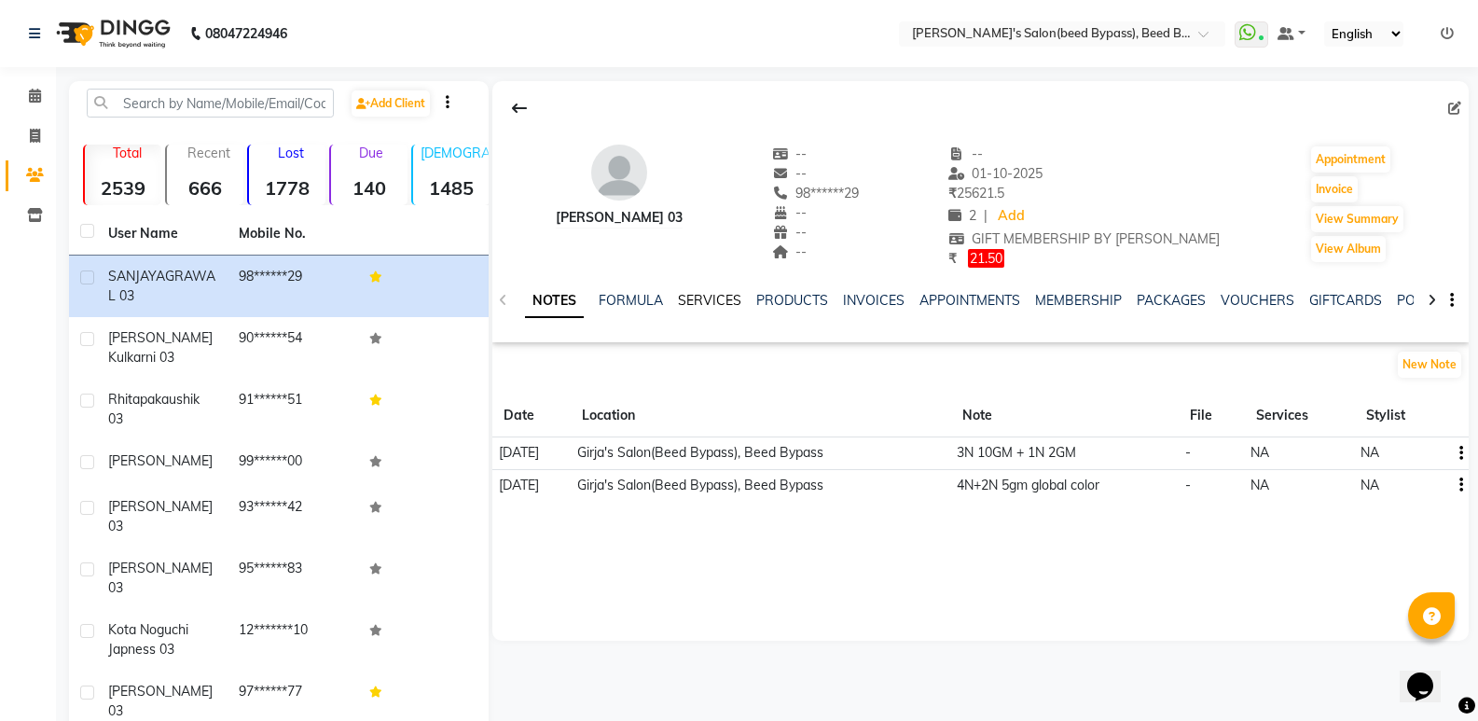
click at [696, 304] on link "SERVICES" at bounding box center [709, 300] width 63 height 17
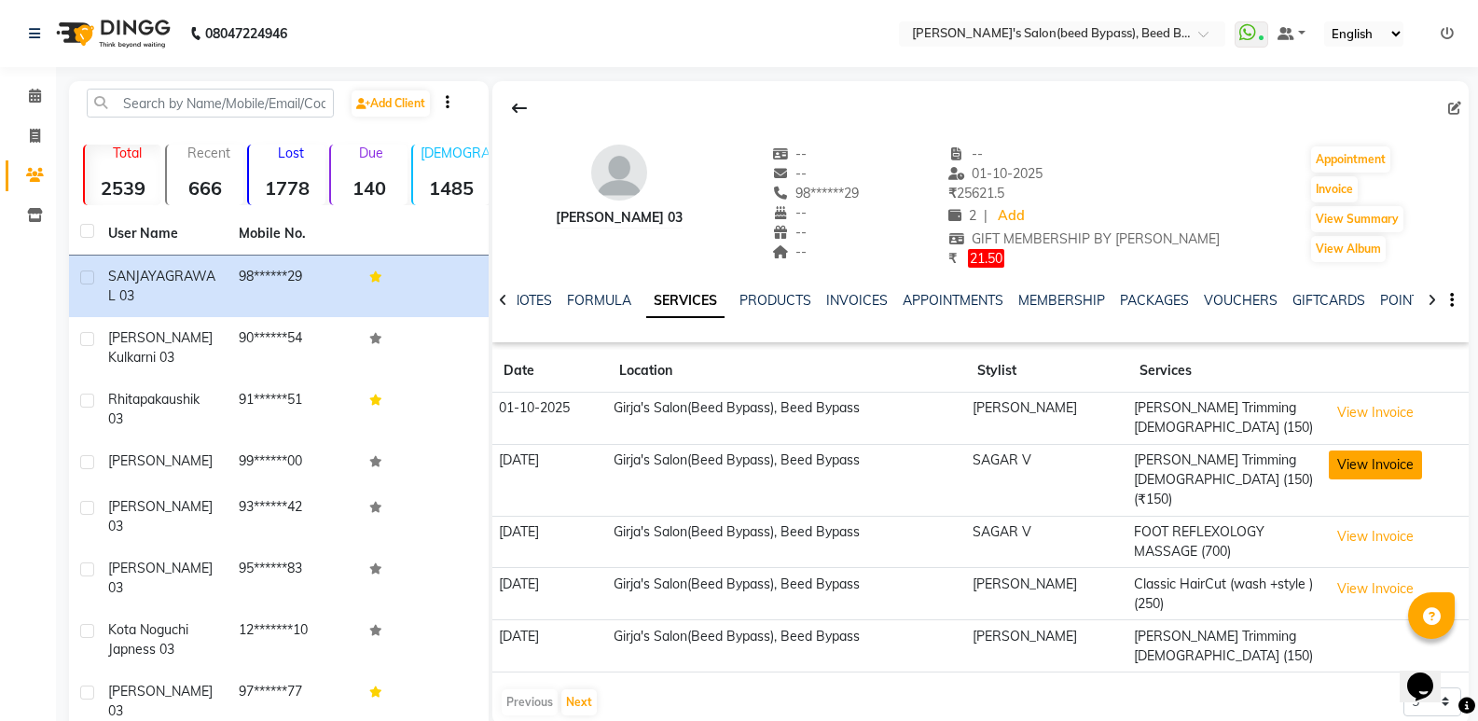
click at [1349, 450] on button "View Invoice" at bounding box center [1374, 464] width 93 height 29
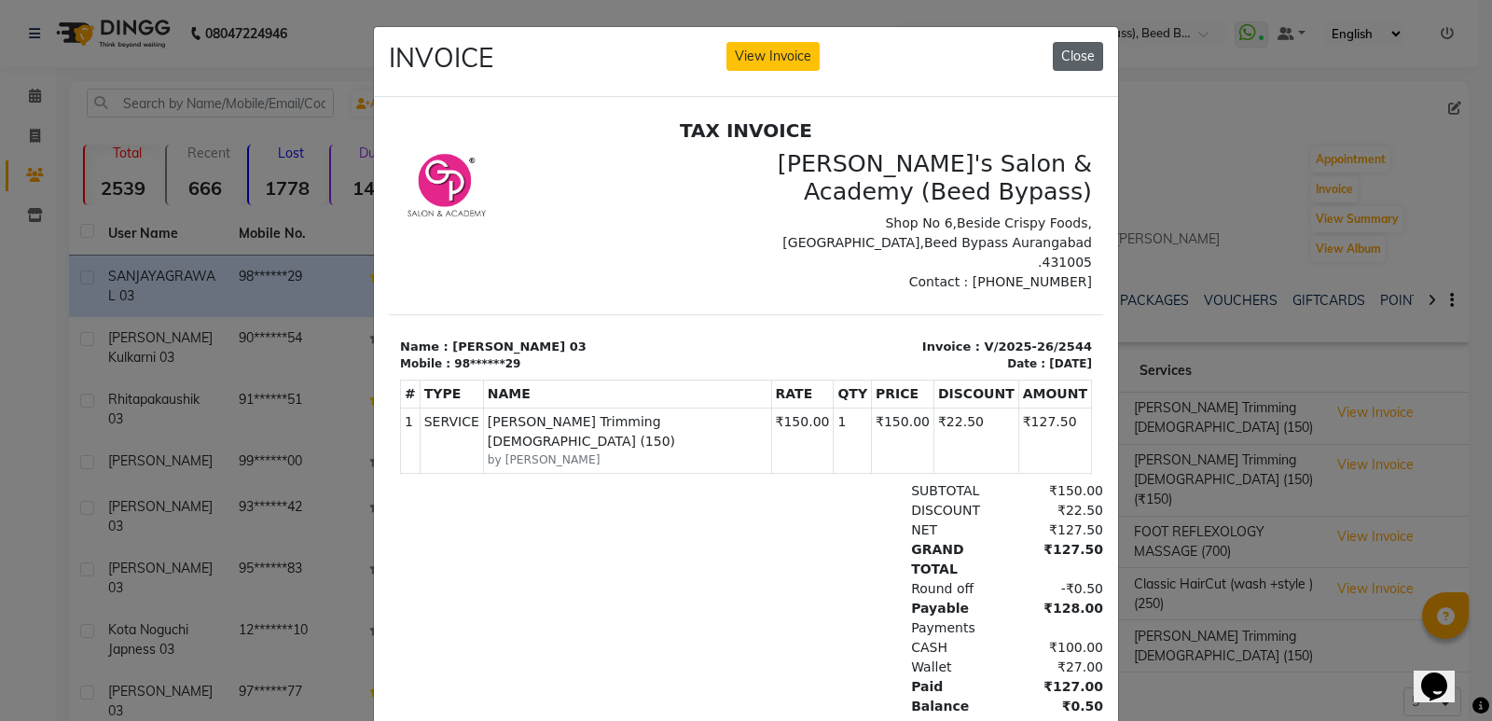
click at [1071, 54] on button "Close" at bounding box center [1078, 56] width 50 height 29
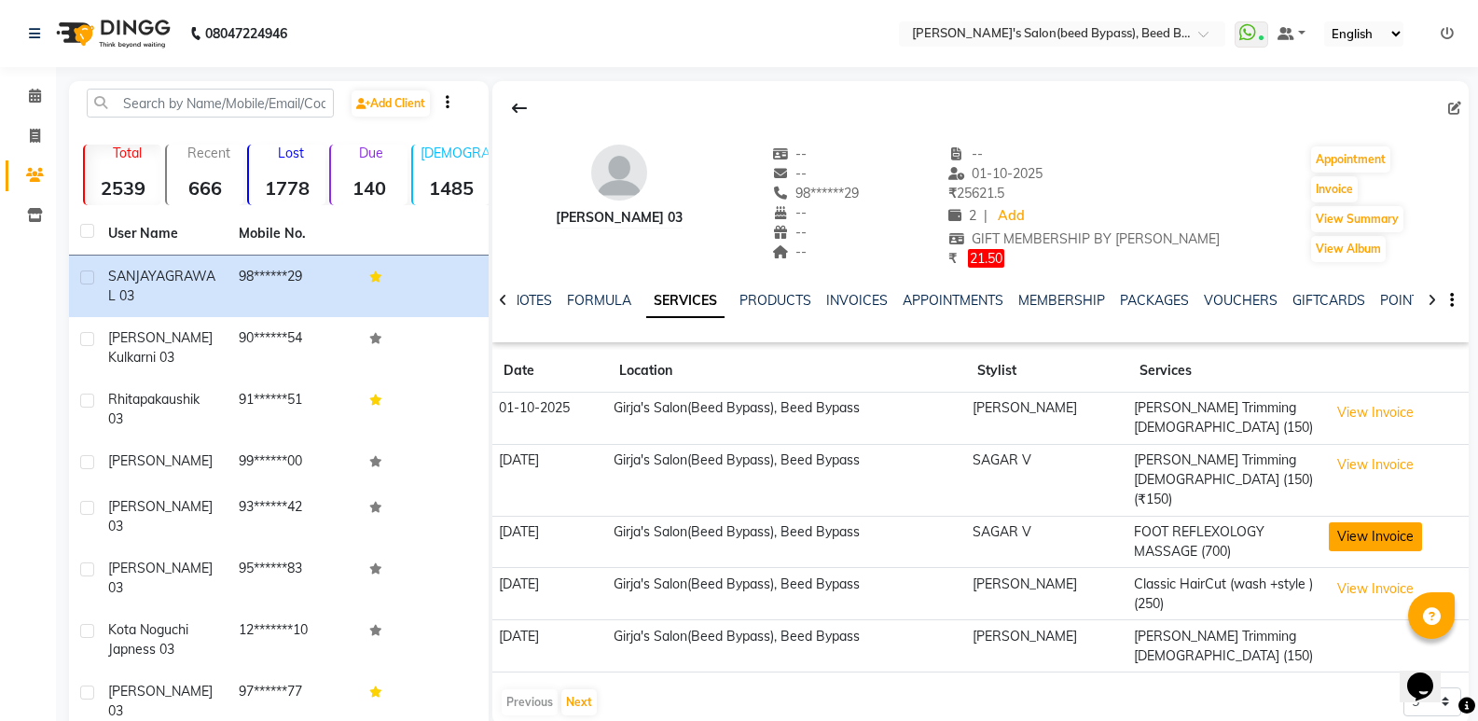
click at [1365, 522] on button "View Invoice" at bounding box center [1374, 536] width 93 height 29
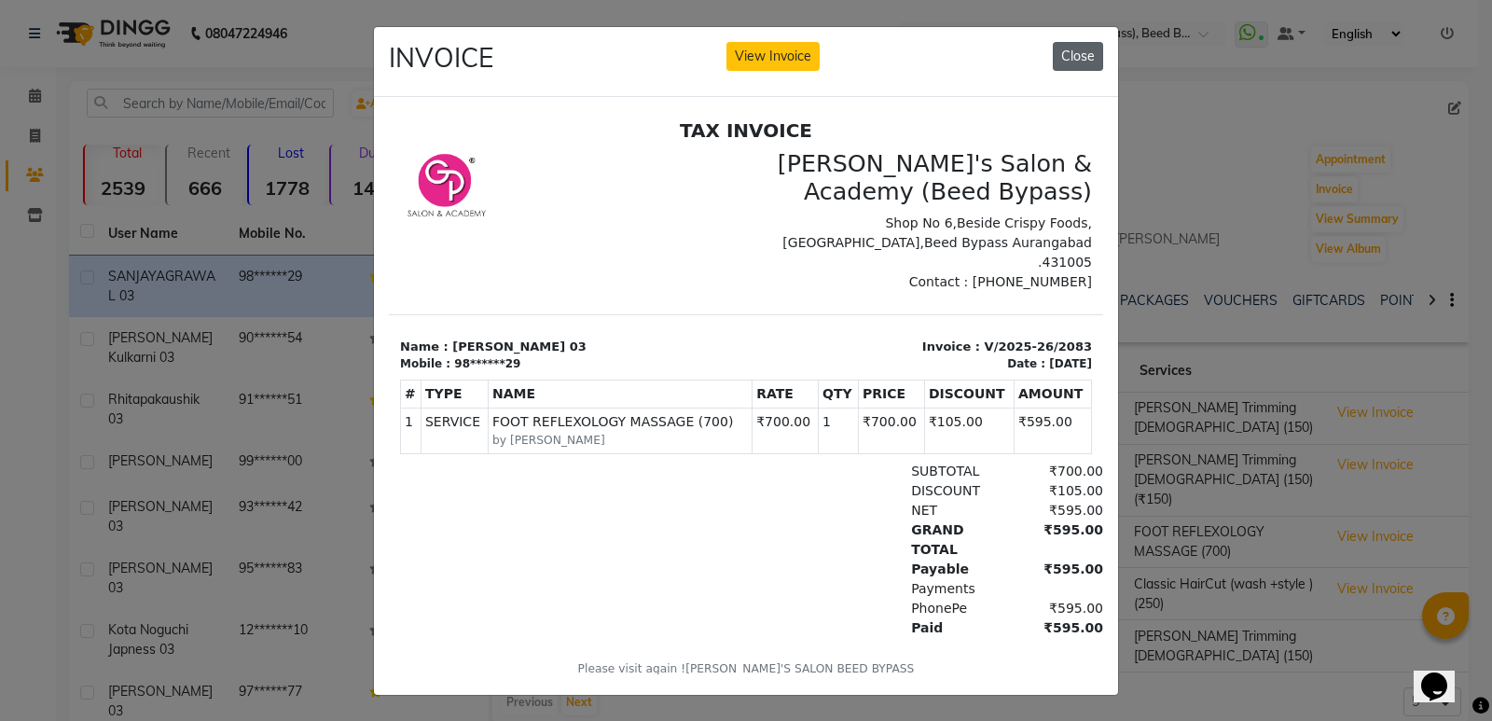
click at [1061, 56] on button "Close" at bounding box center [1078, 56] width 50 height 29
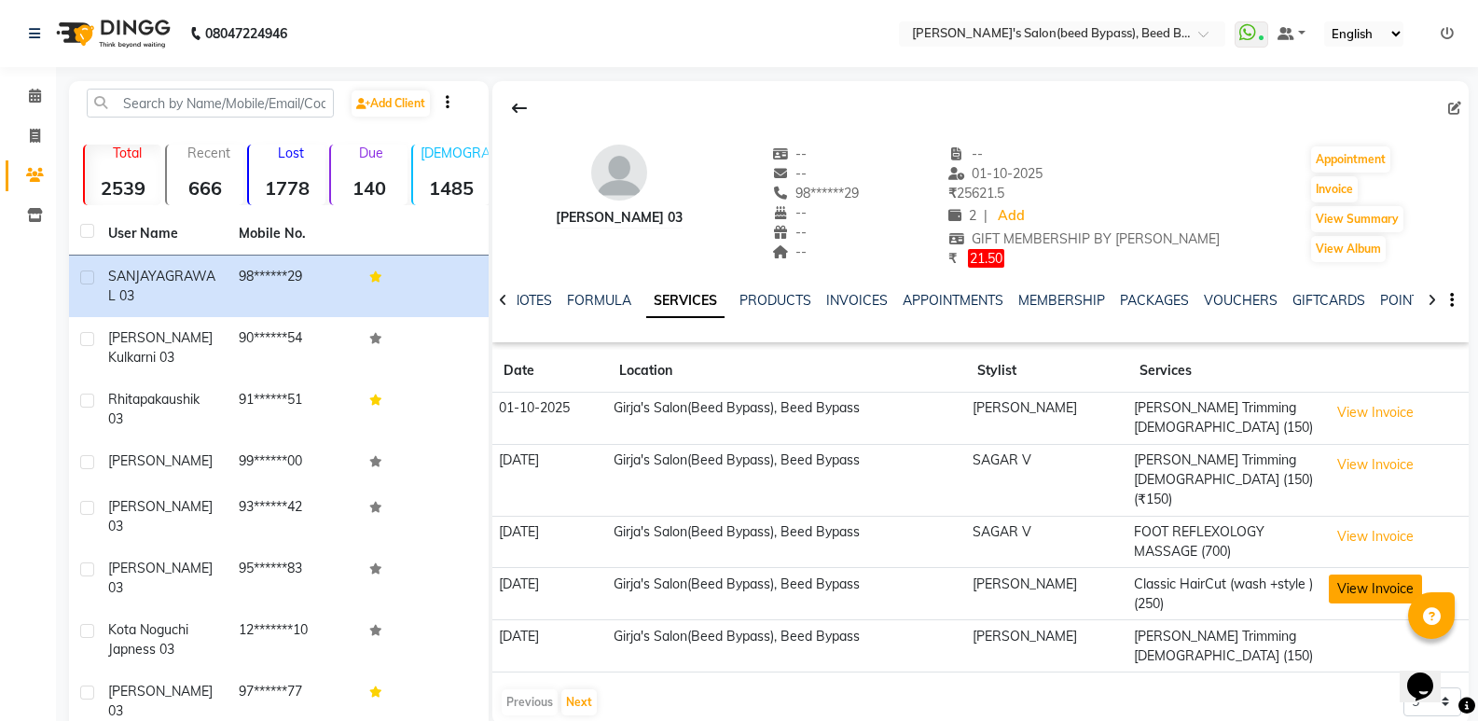
click at [1376, 574] on button "View Invoice" at bounding box center [1374, 588] width 93 height 29
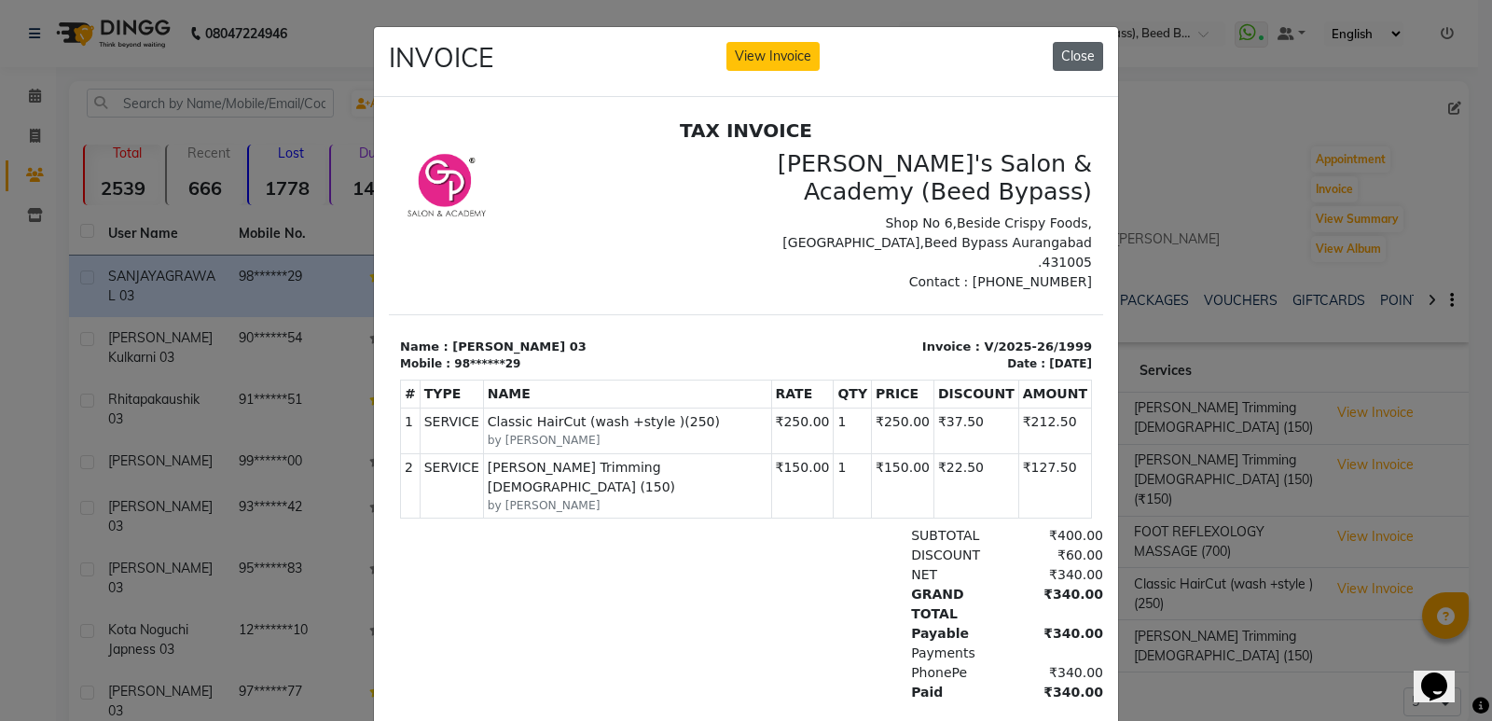
click at [1073, 45] on button "Close" at bounding box center [1078, 56] width 50 height 29
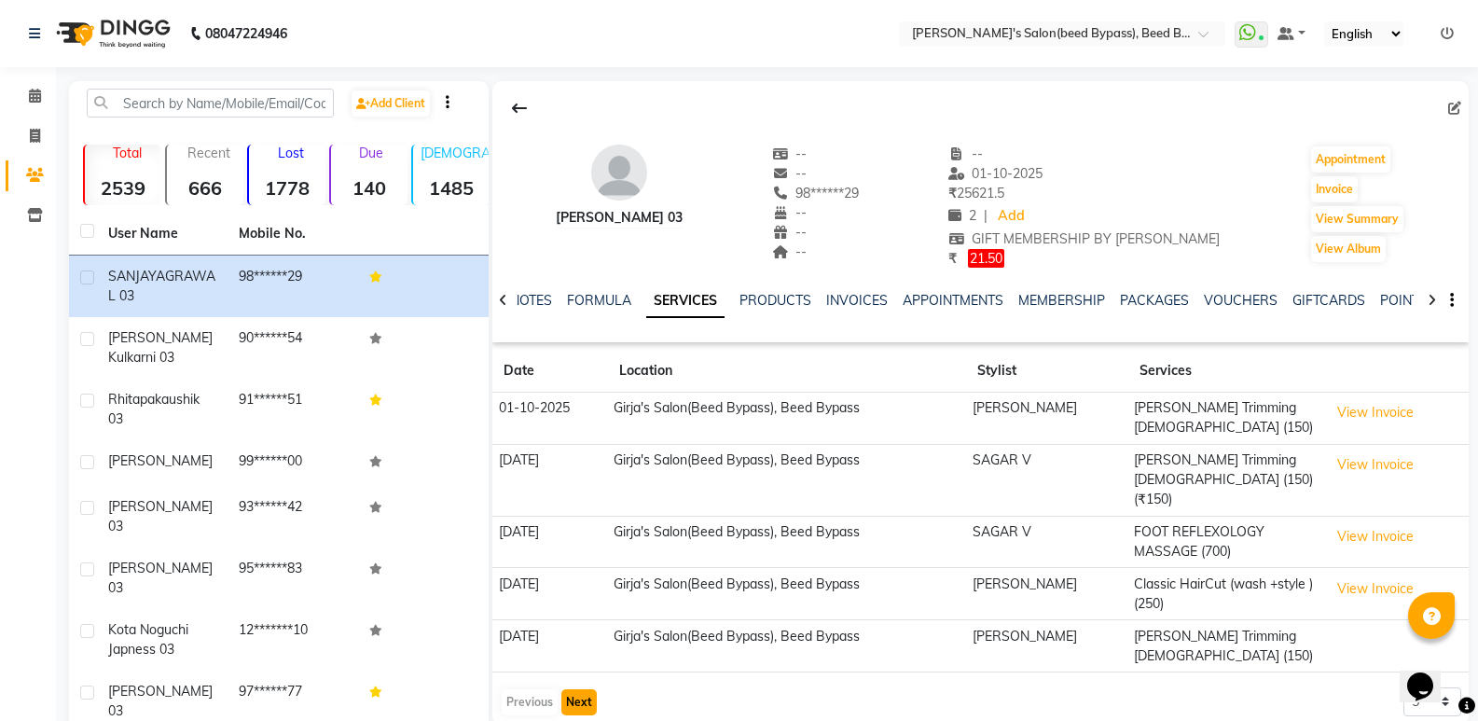
click at [579, 689] on button "Next" at bounding box center [578, 702] width 35 height 26
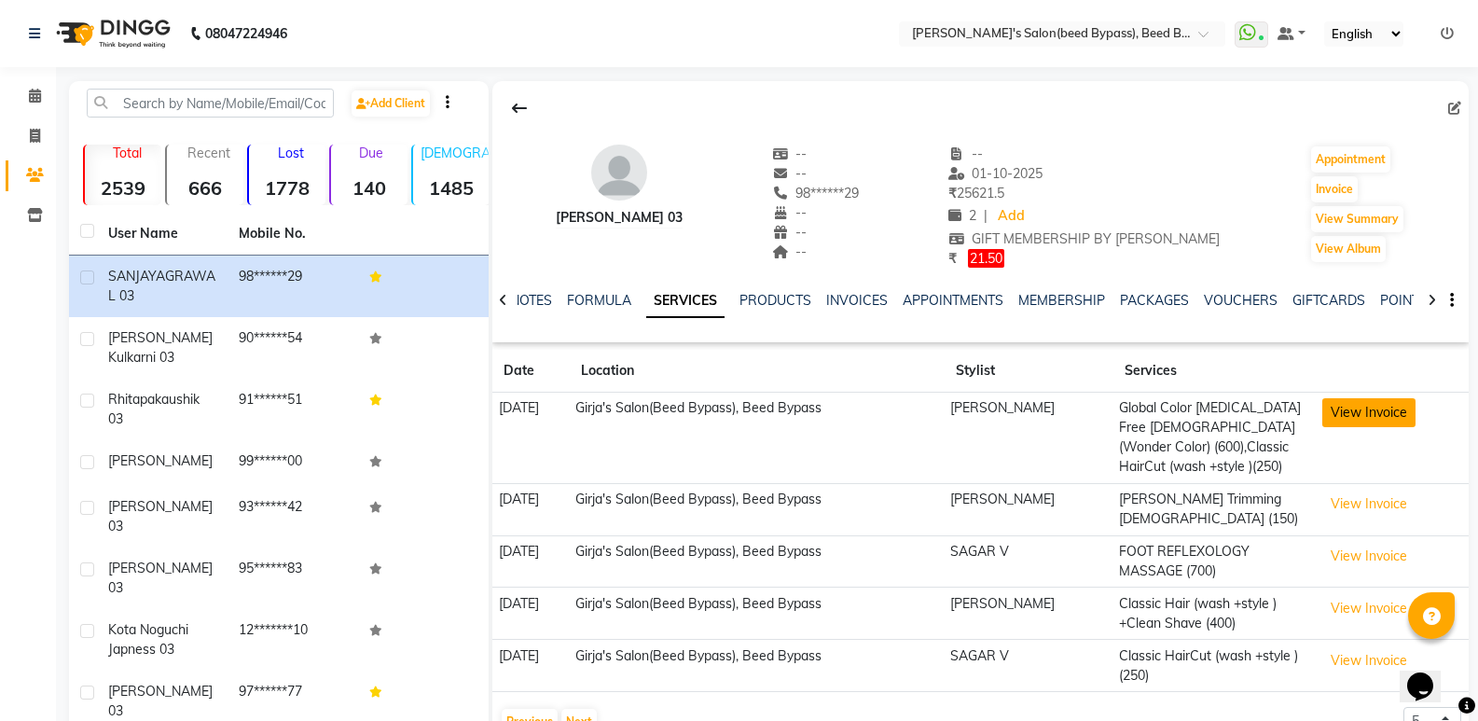
click at [1370, 405] on button "View Invoice" at bounding box center [1368, 412] width 93 height 29
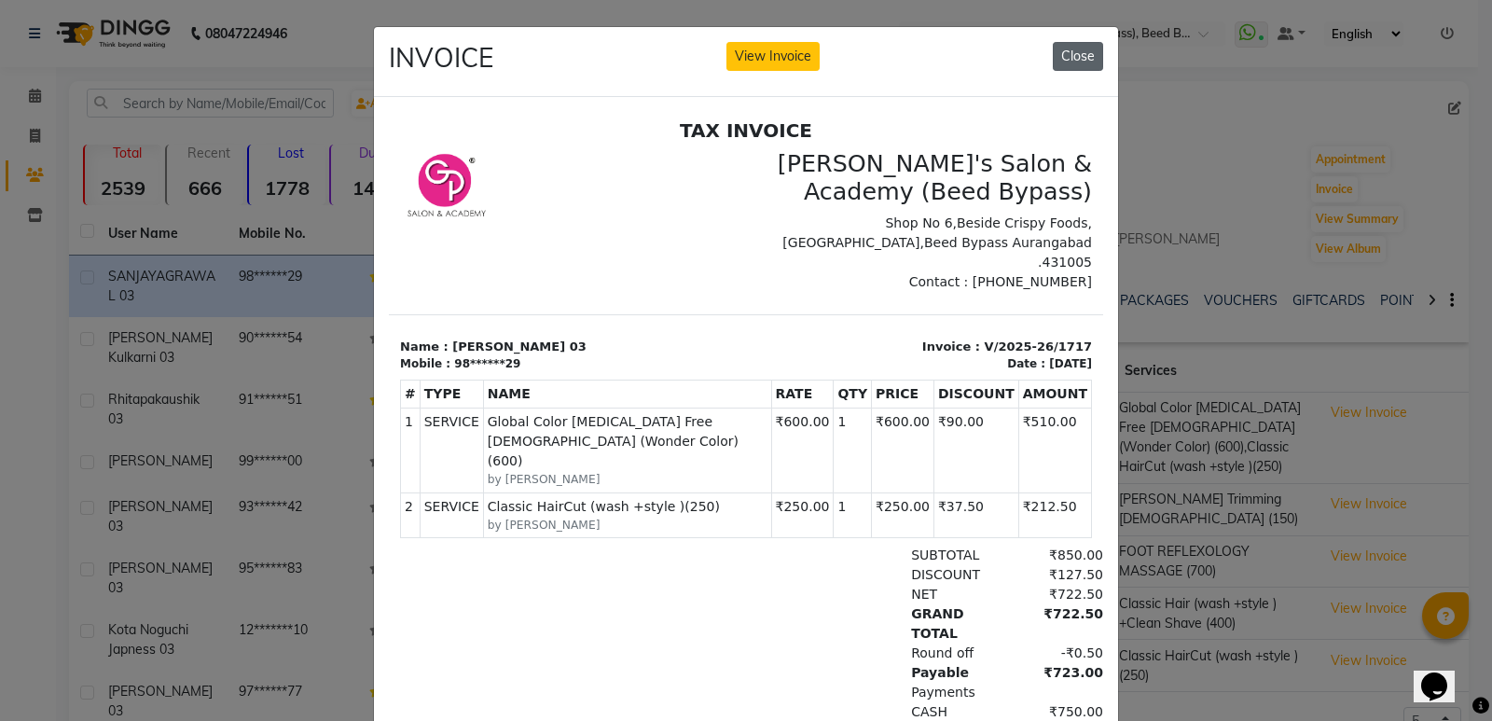
click at [1063, 60] on button "Close" at bounding box center [1078, 56] width 50 height 29
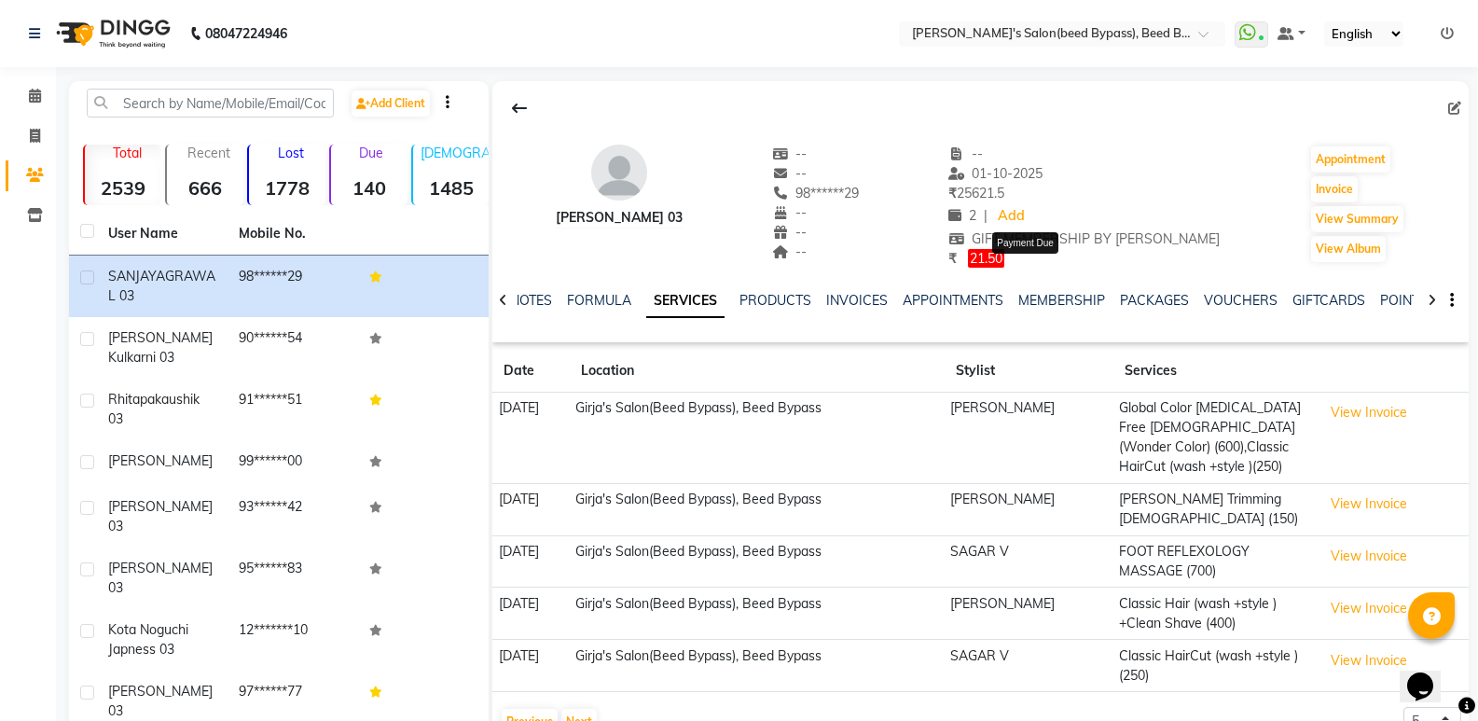
click at [1004, 261] on span "21.50" at bounding box center [986, 258] width 36 height 19
select select "1"
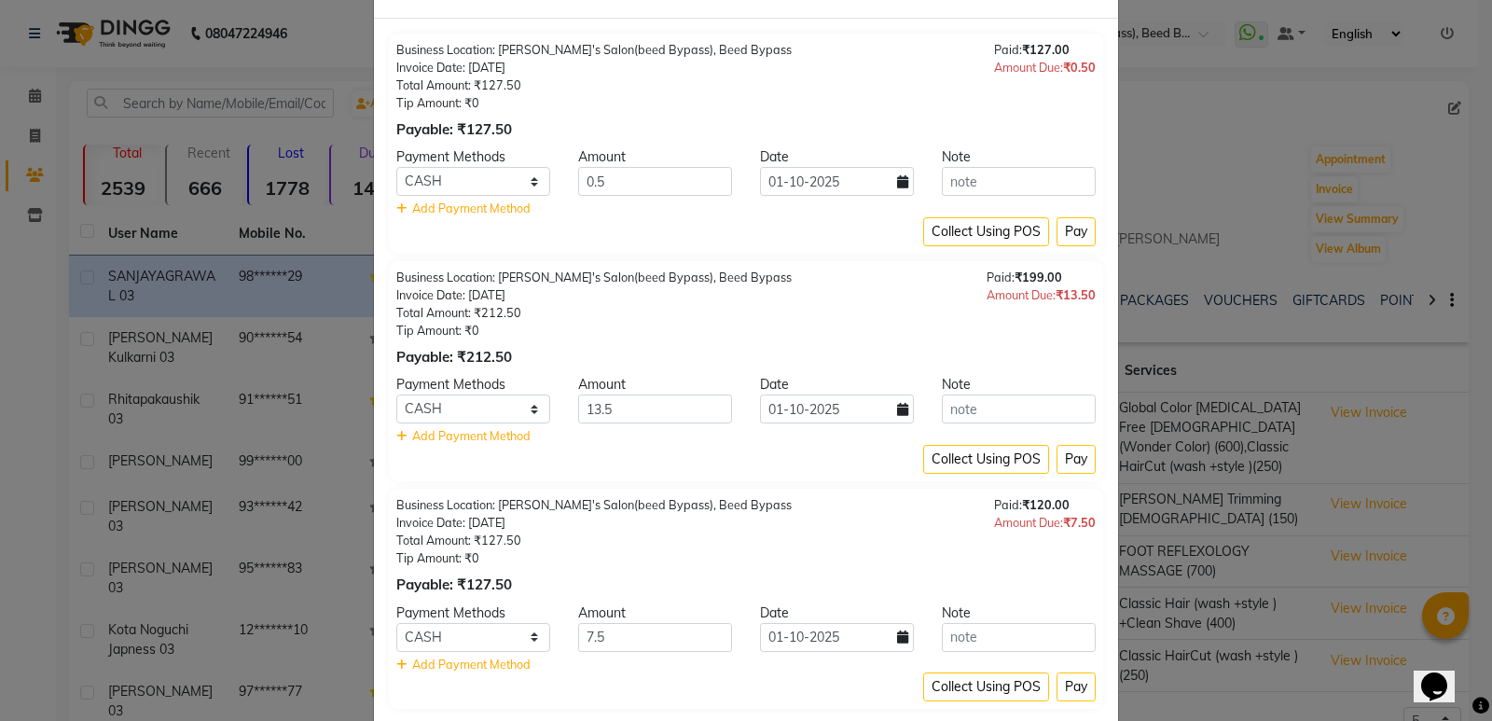
scroll to position [176, 0]
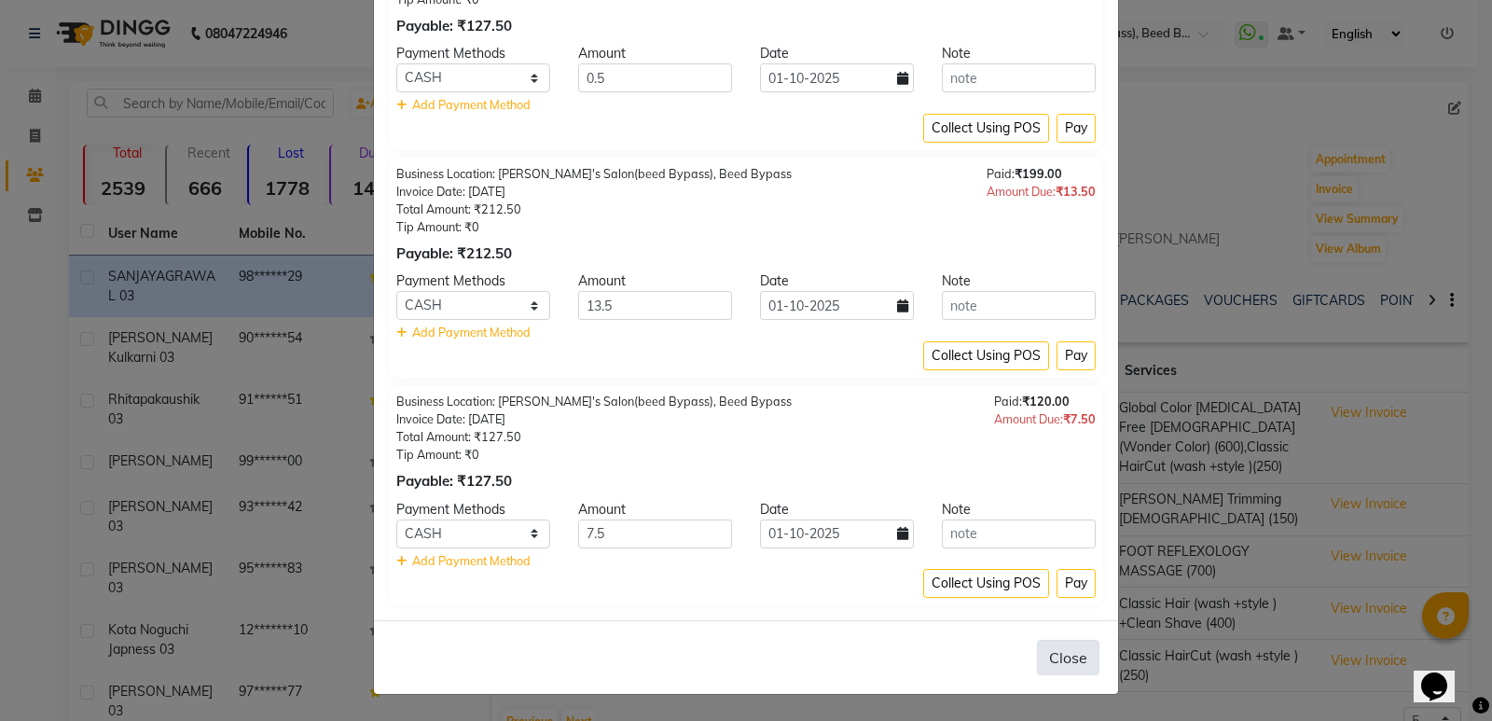
click at [1059, 645] on button "Close" at bounding box center [1068, 657] width 62 height 35
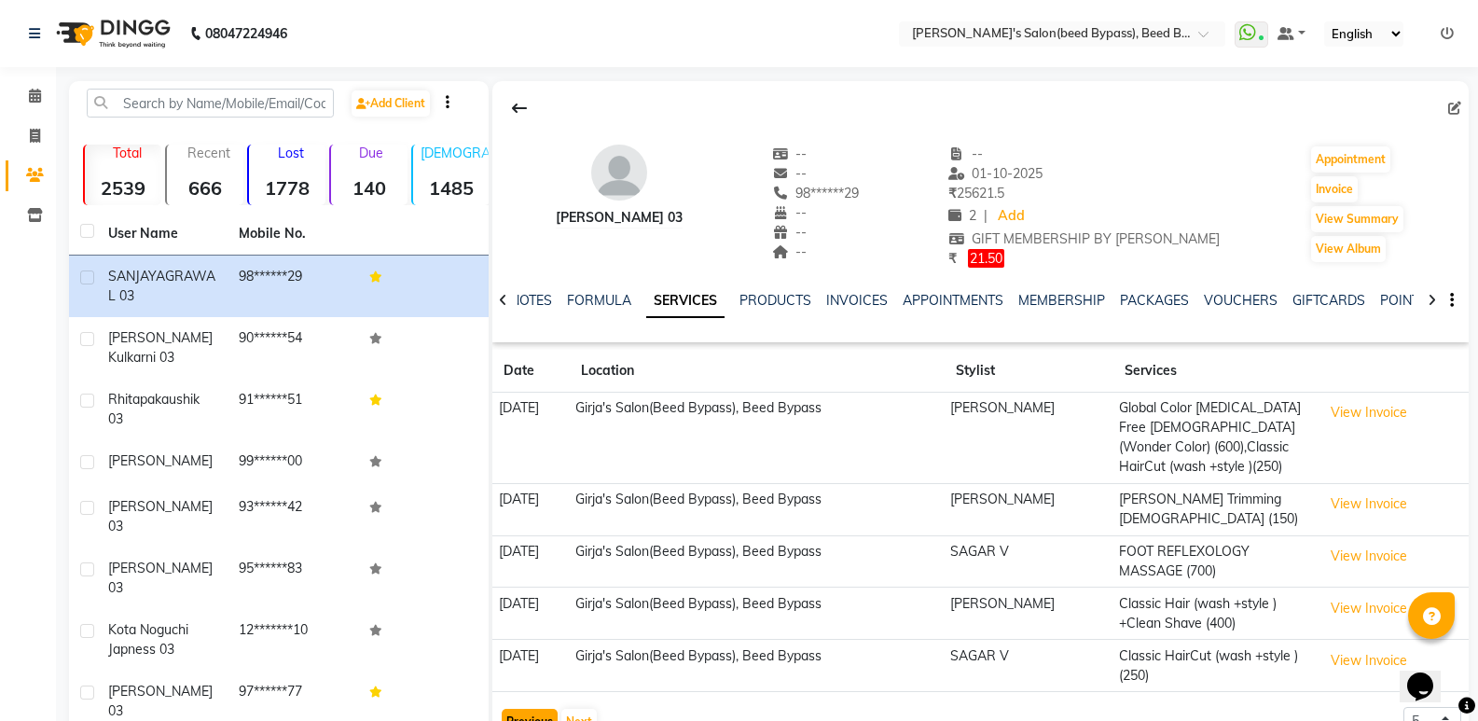
click at [521, 714] on button "Previous" at bounding box center [530, 722] width 56 height 26
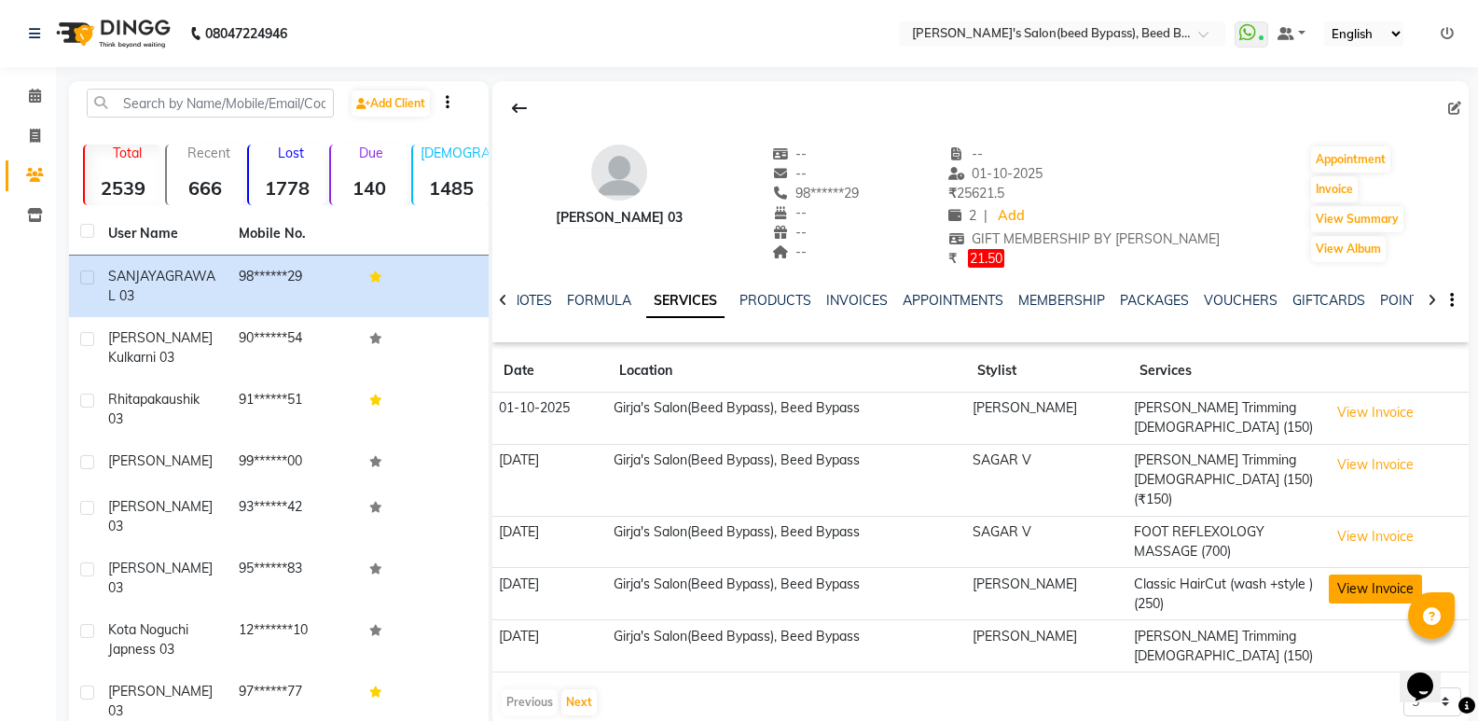
click at [1365, 574] on button "View Invoice" at bounding box center [1374, 588] width 93 height 29
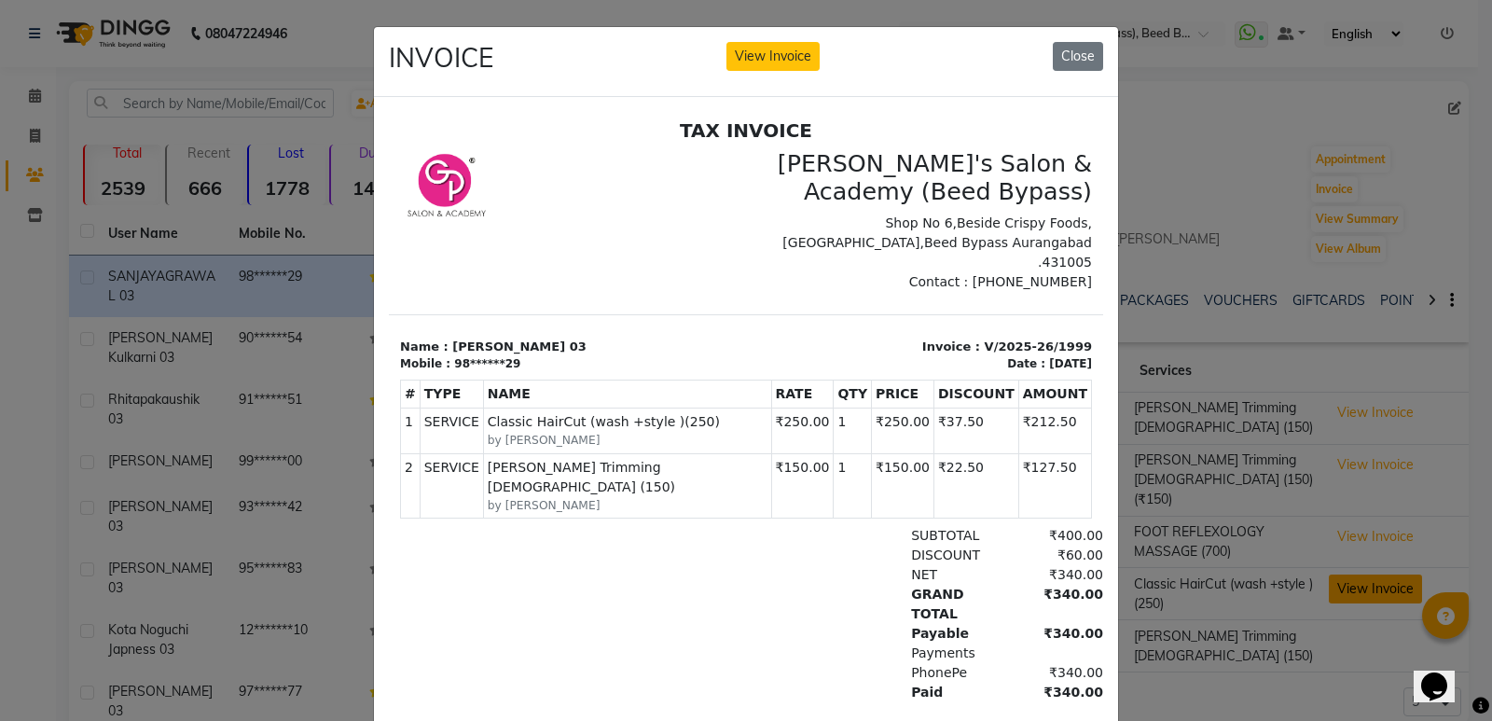
scroll to position [0, 0]
click at [1053, 46] on button "Close" at bounding box center [1078, 56] width 50 height 29
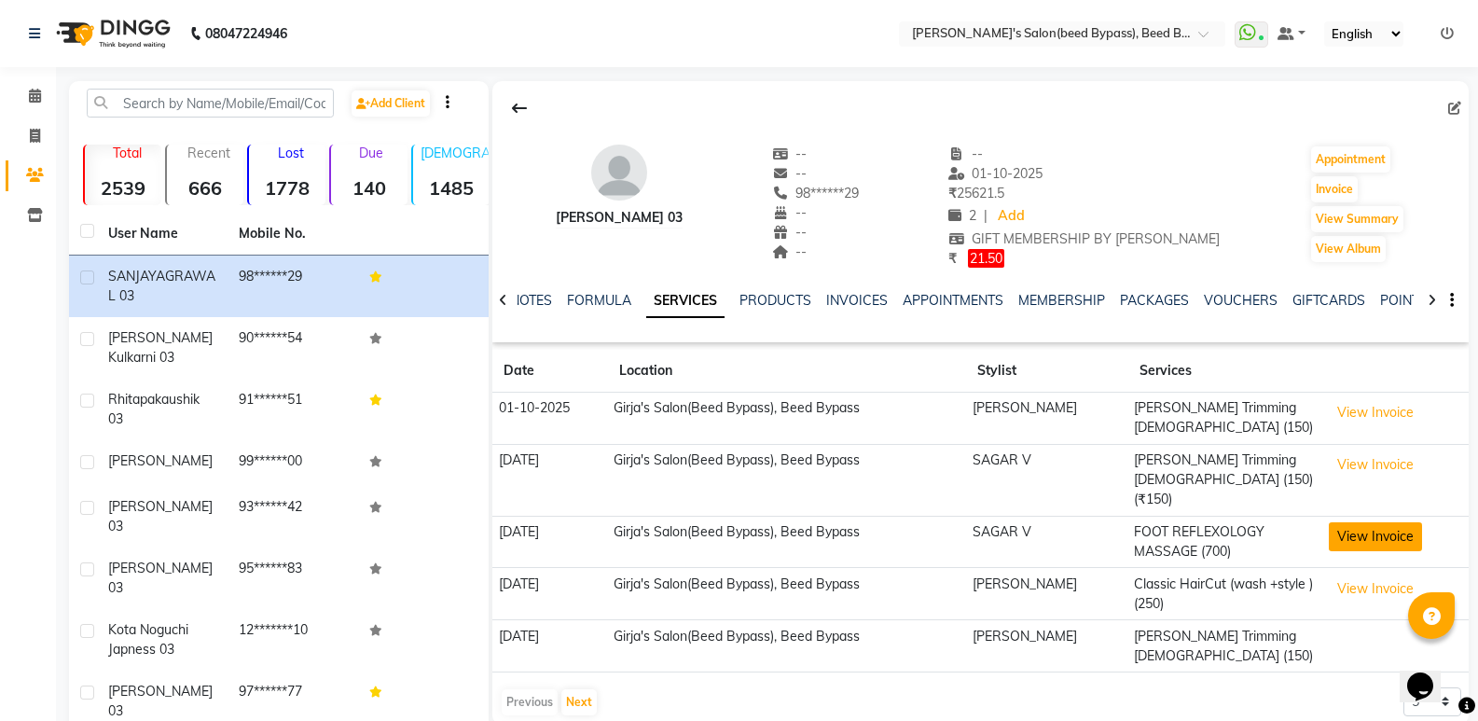
click at [1386, 522] on button "View Invoice" at bounding box center [1374, 536] width 93 height 29
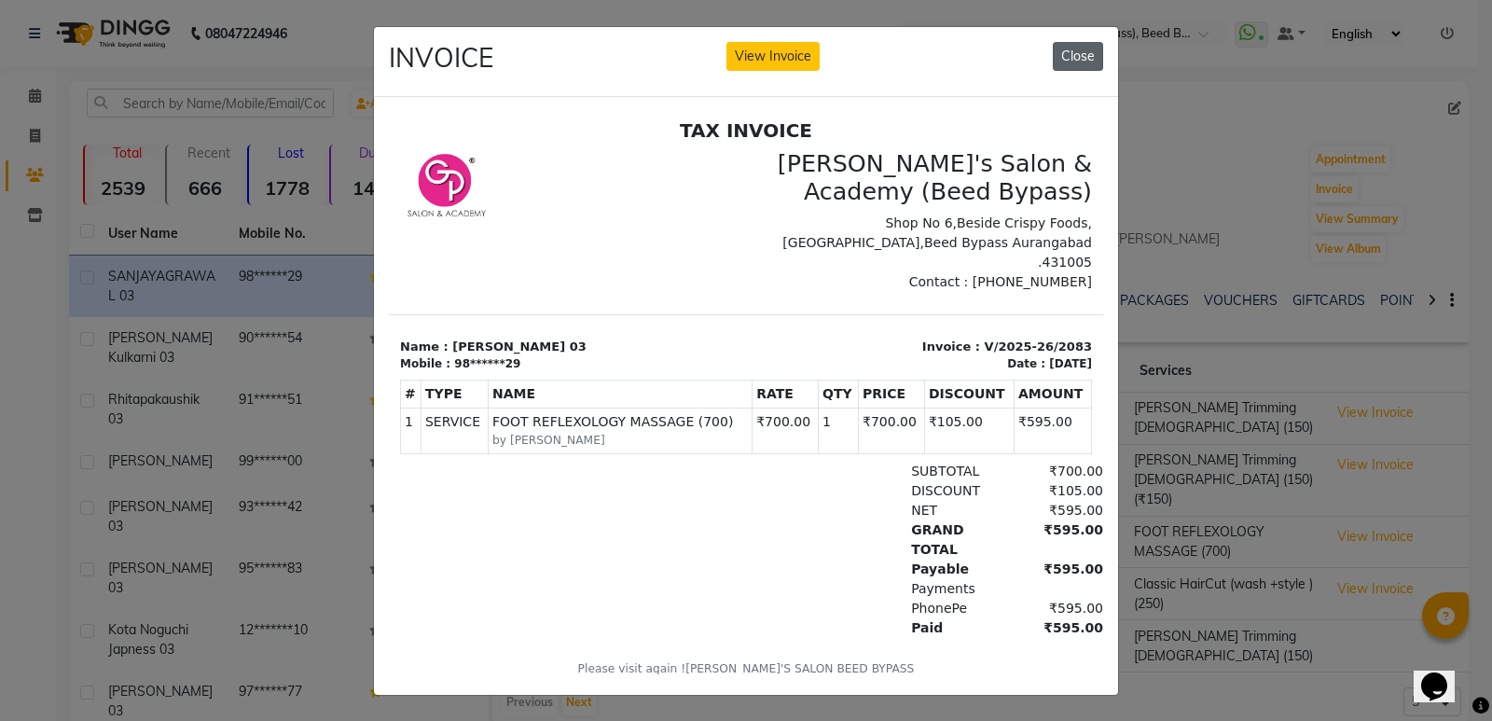
click at [1059, 63] on button "Close" at bounding box center [1078, 56] width 50 height 29
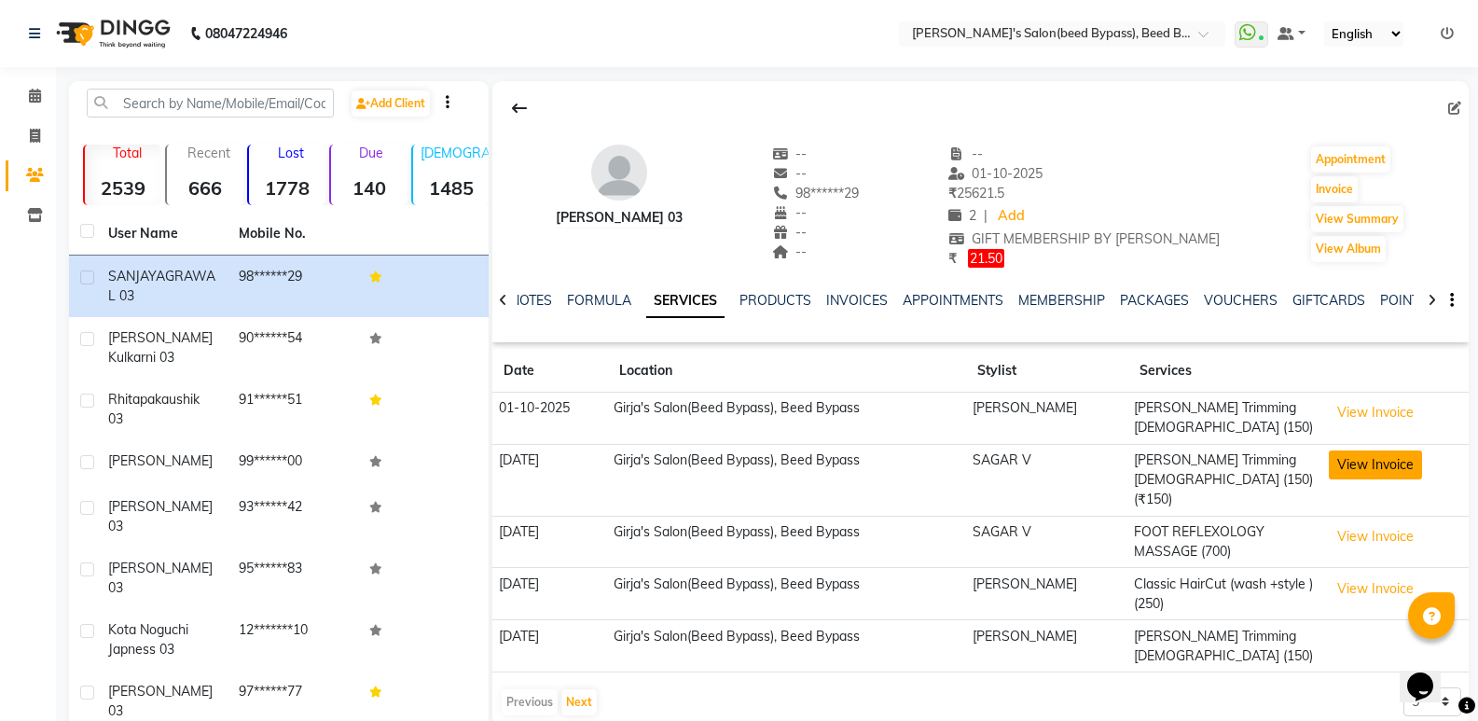
click at [1370, 461] on button "View Invoice" at bounding box center [1374, 464] width 93 height 29
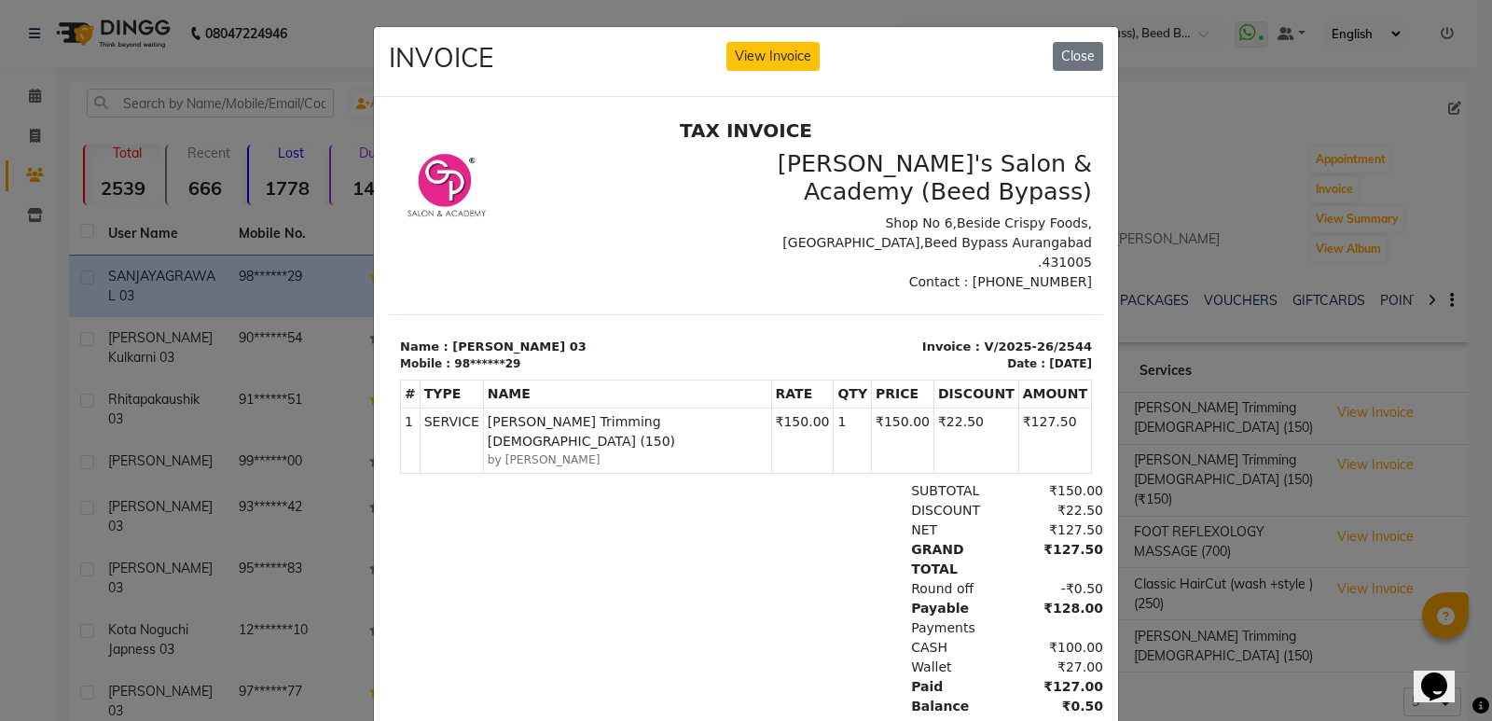
click at [1364, 411] on ngb-modal-window "INVOICE View Invoice Close" at bounding box center [746, 360] width 1492 height 721
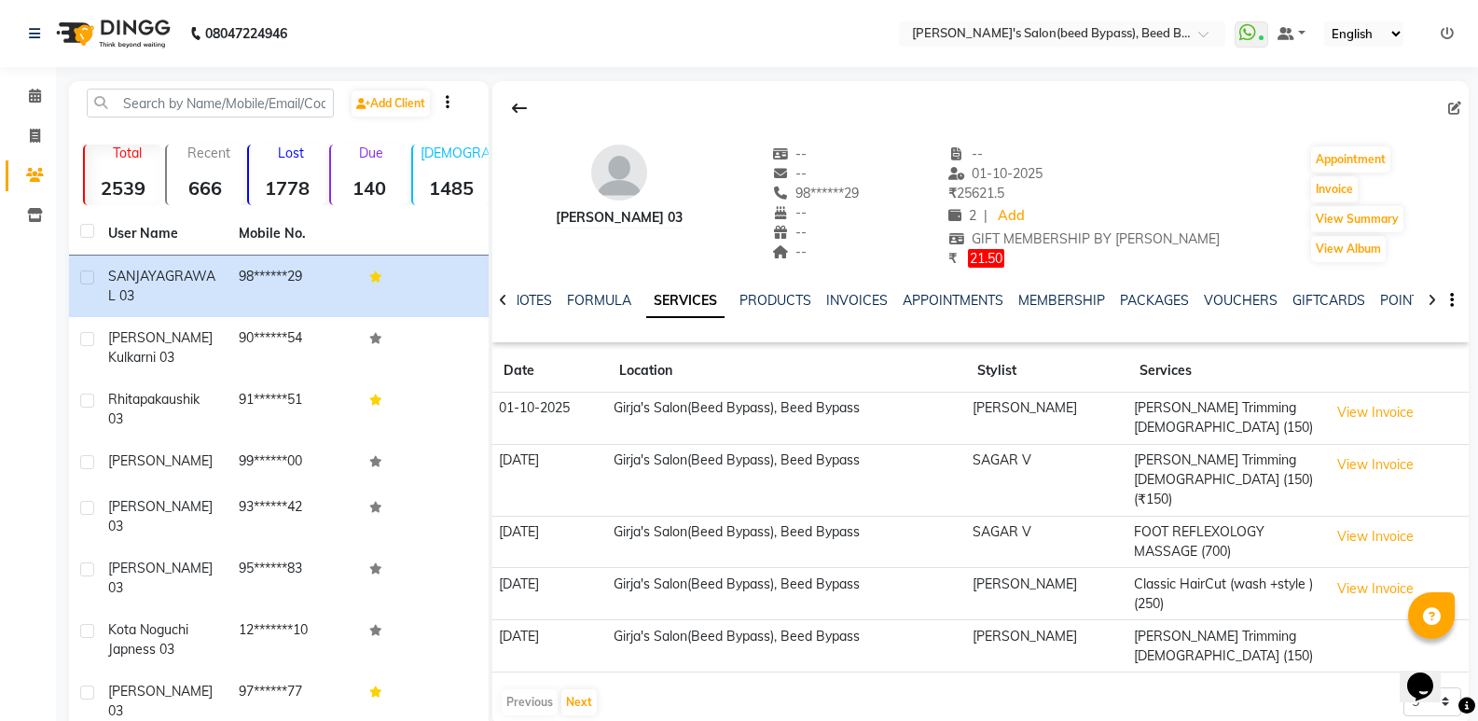
click at [1364, 411] on button "View Invoice" at bounding box center [1374, 412] width 93 height 29
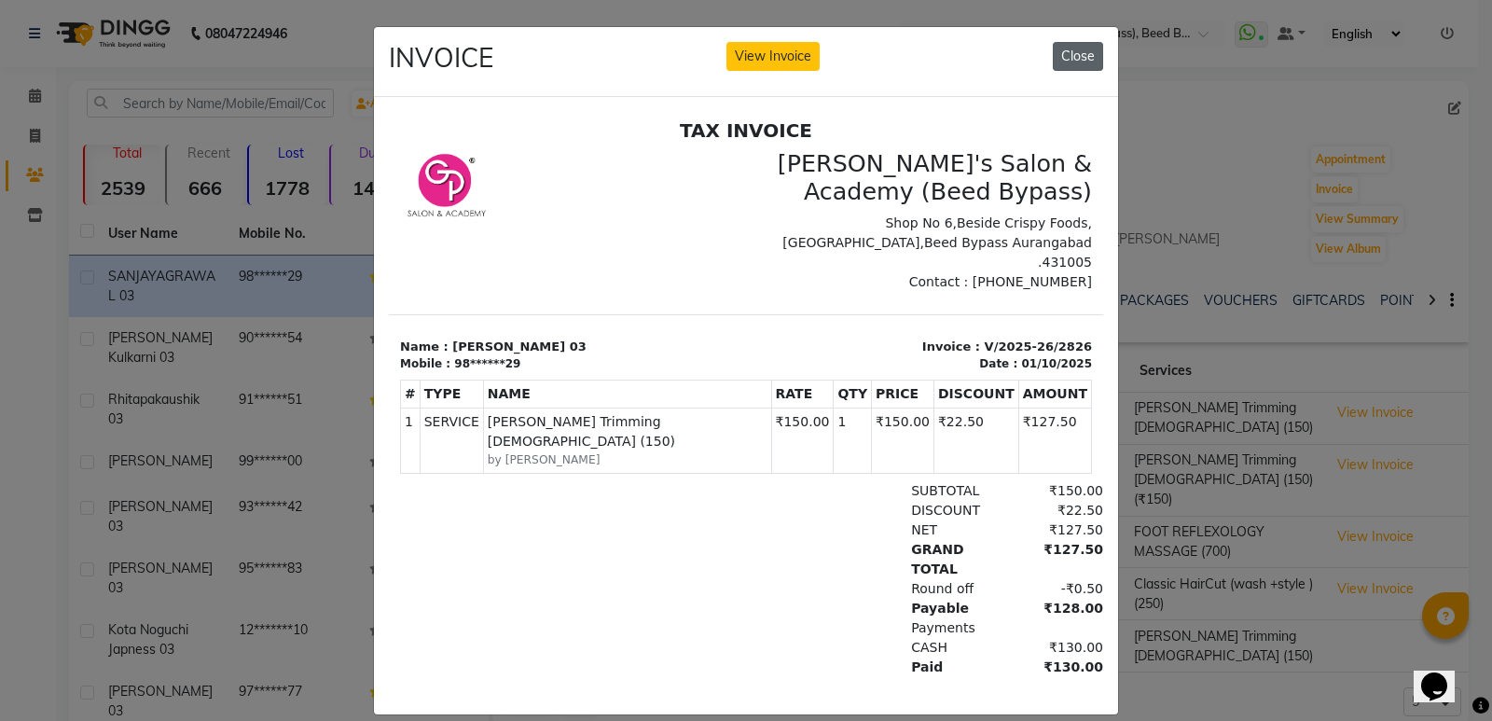
click at [1071, 63] on button "Close" at bounding box center [1078, 56] width 50 height 29
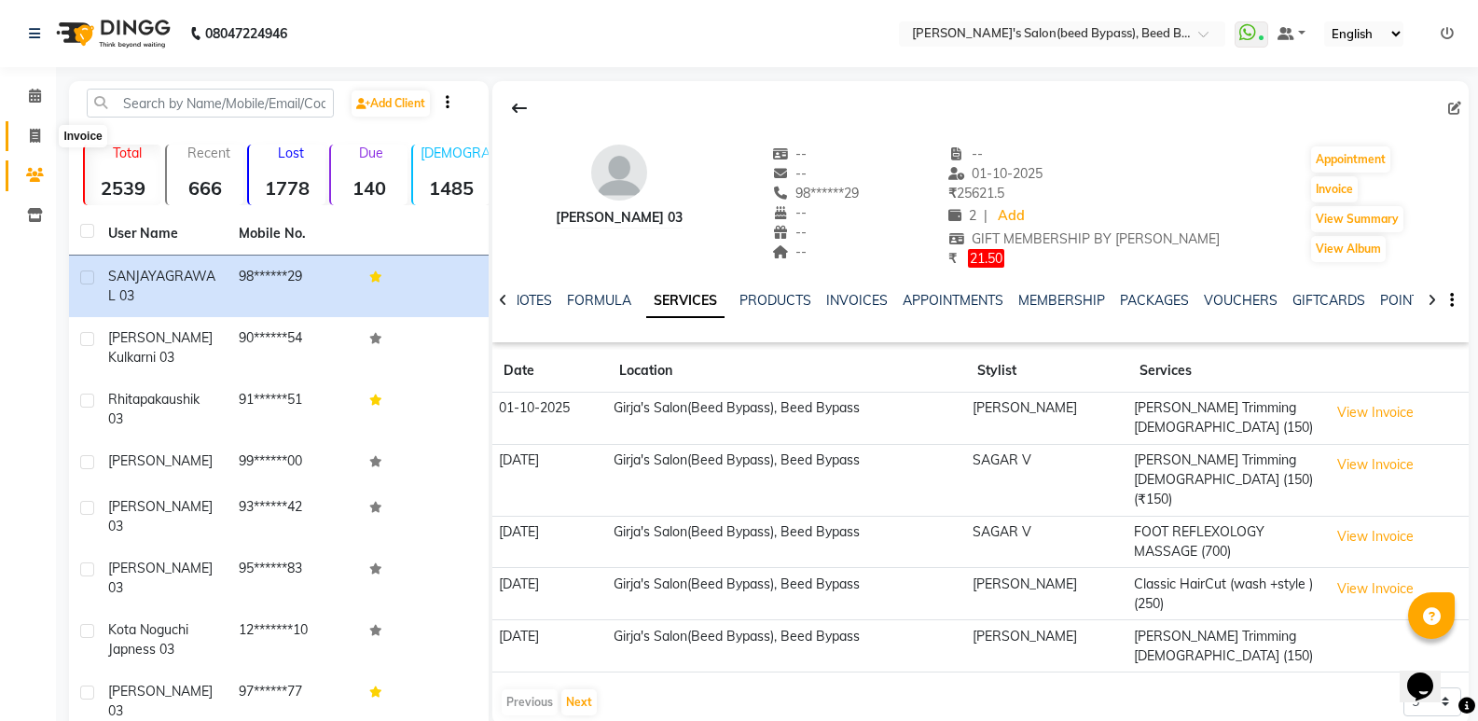
click at [37, 132] on icon at bounding box center [35, 136] width 10 height 14
select select "service"
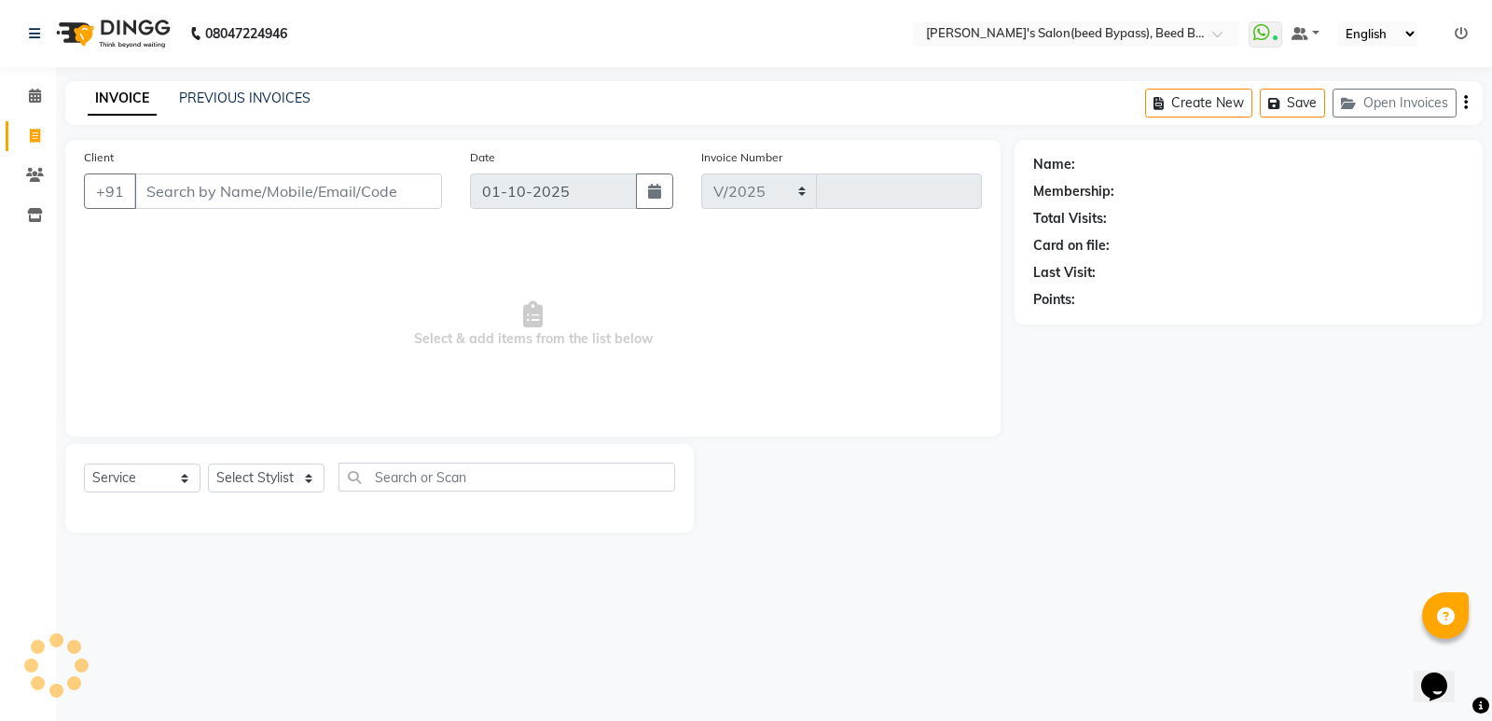
select select "4176"
type input "2827"
click at [33, 173] on icon at bounding box center [35, 175] width 18 height 14
